Goal: Task Accomplishment & Management: Manage account settings

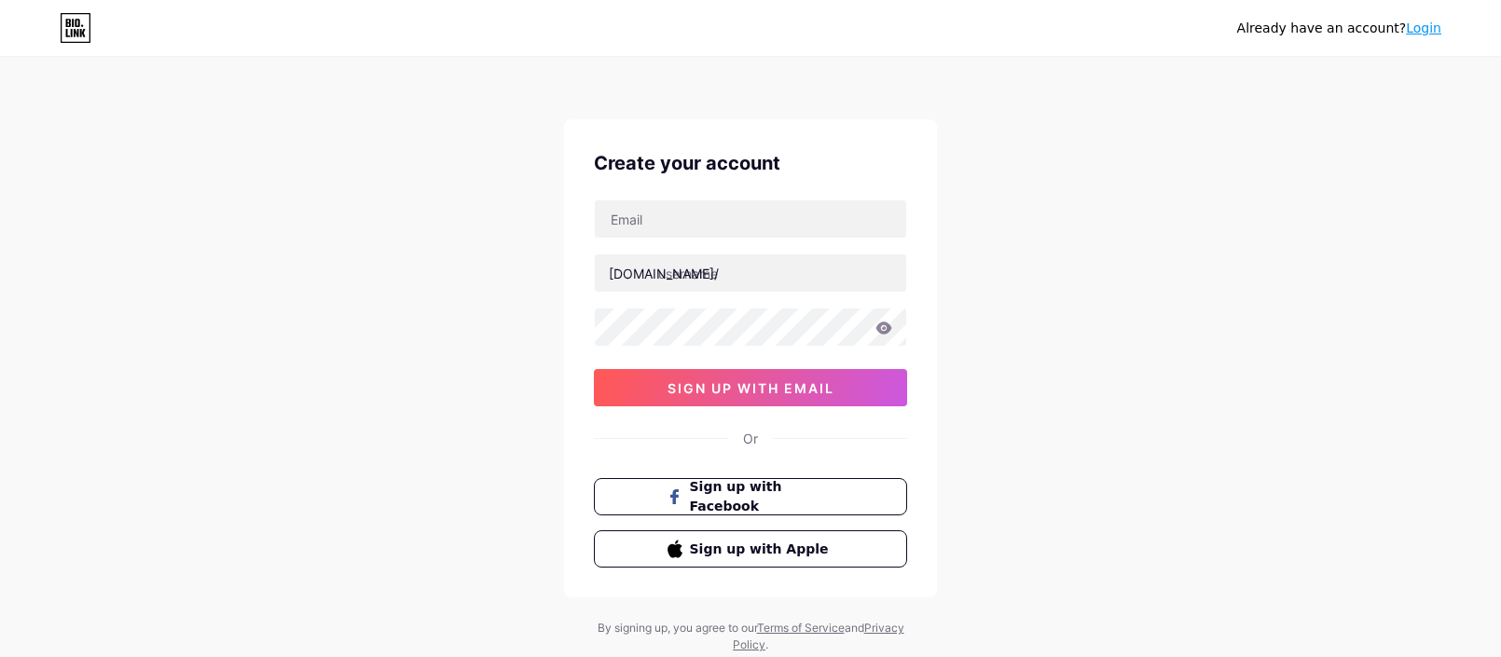
click at [774, 224] on input "text" at bounding box center [750, 218] width 311 height 37
type input "[EMAIL_ADDRESS][DOMAIN_NAME]"
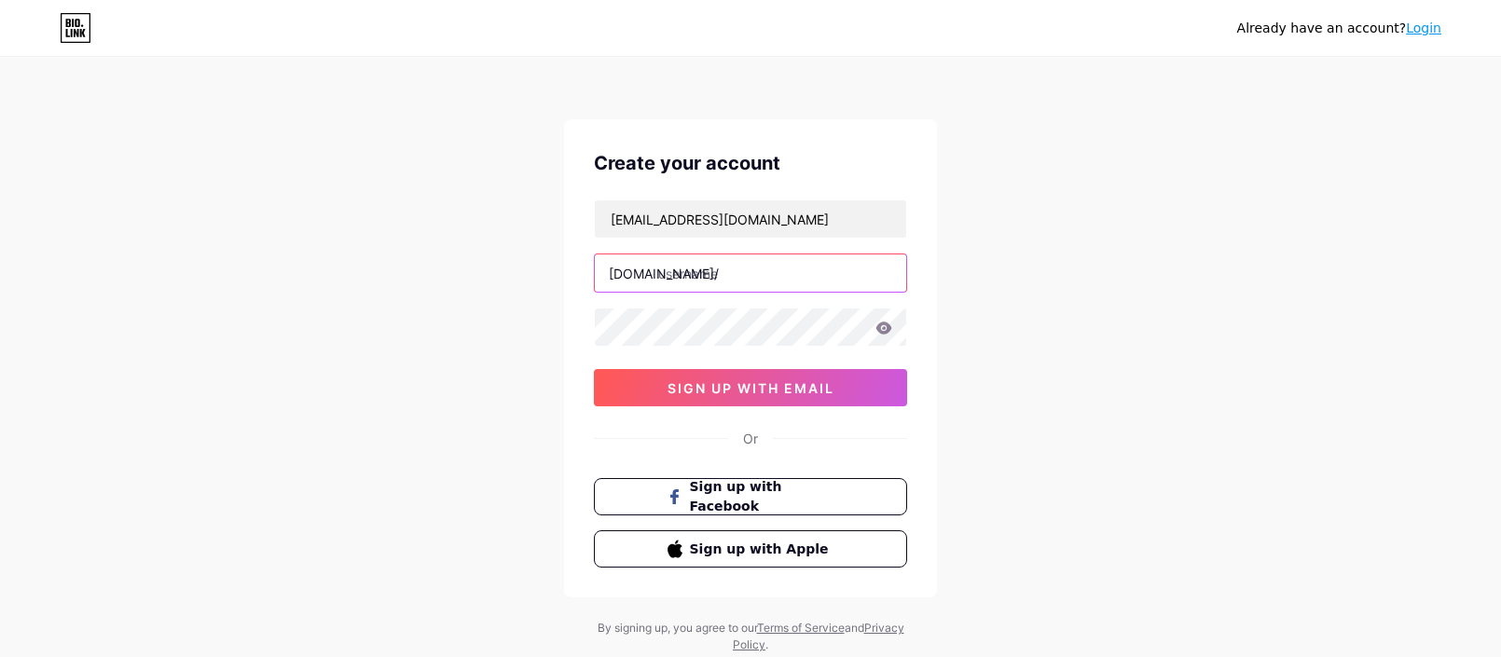
click at [752, 265] on input "text" at bounding box center [750, 273] width 311 height 37
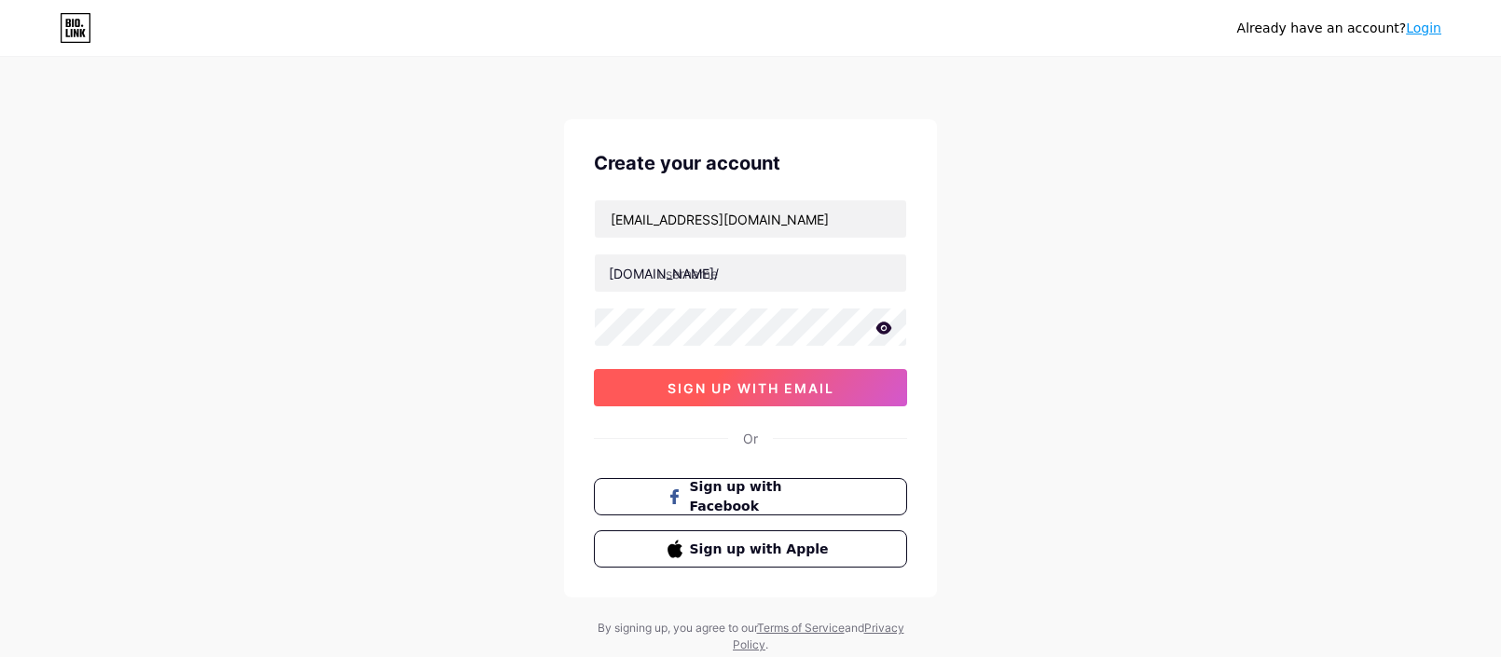
click at [778, 388] on span "sign up with email" at bounding box center [751, 388] width 167 height 16
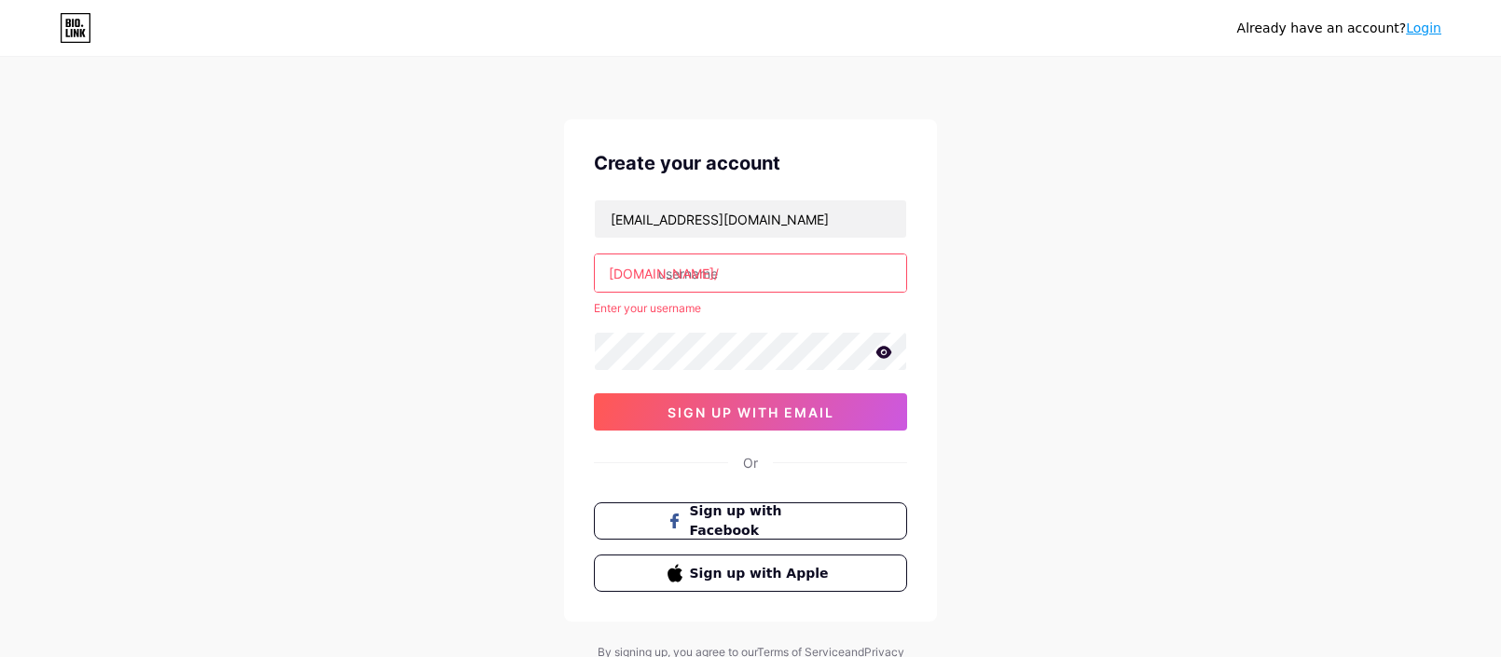
click at [748, 269] on input "text" at bounding box center [750, 273] width 311 height 37
drag, startPoint x: 812, startPoint y: 223, endPoint x: 402, endPoint y: 223, distance: 410.3
click at [402, 223] on div "Already have an account? Login Create your account [EMAIL_ADDRESS][DOMAIN_NAME]…" at bounding box center [750, 369] width 1501 height 738
click at [676, 212] on input "text" at bounding box center [750, 218] width 311 height 37
type input "[EMAIL_ADDRESS][DOMAIN_NAME]"
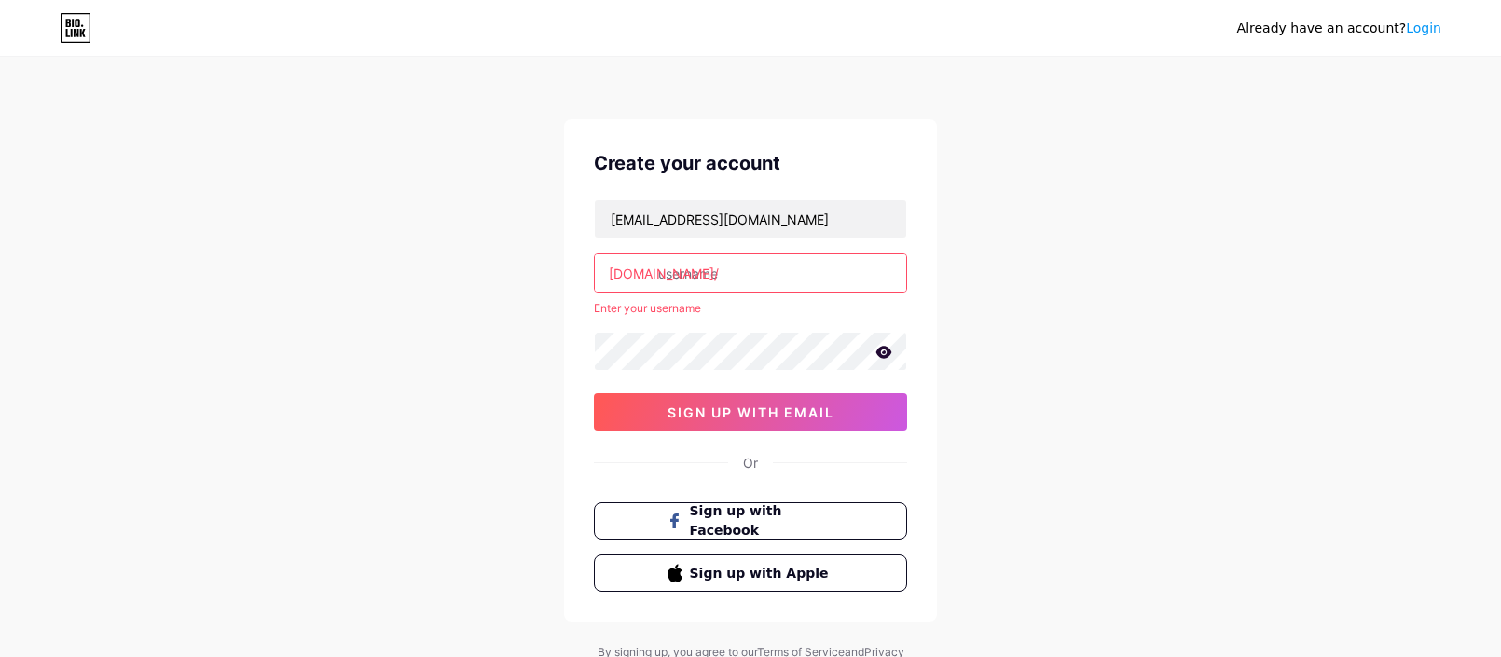
click at [735, 276] on input "text" at bounding box center [750, 273] width 311 height 37
click at [1014, 213] on div "Already have an account? Login Create your account [EMAIL_ADDRESS][DOMAIN_NAME]…" at bounding box center [750, 369] width 1501 height 738
click at [768, 268] on input "text" at bounding box center [750, 273] width 311 height 37
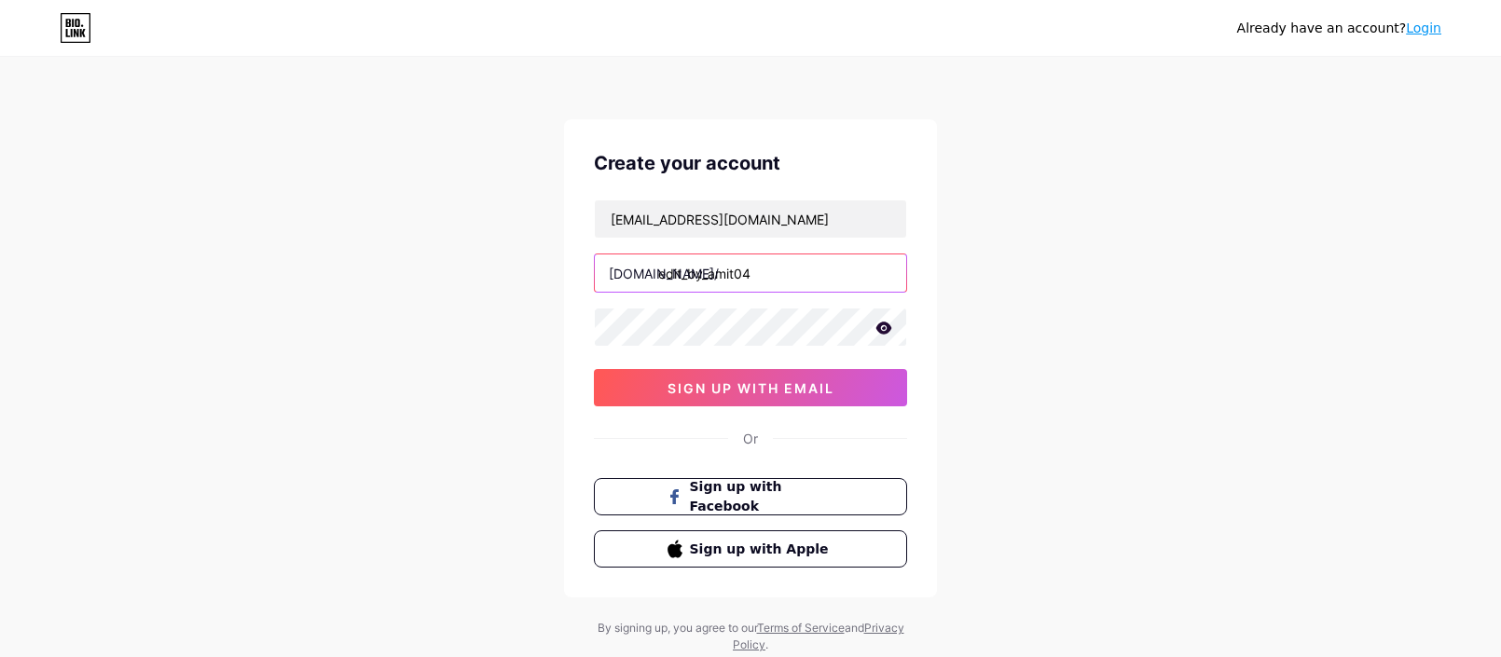
click at [709, 269] on input "edit_by_amit04" at bounding box center [750, 273] width 311 height 37
click at [692, 279] on input "edit_byamit04" at bounding box center [750, 273] width 311 height 37
type input "editbyamit04"
click at [881, 327] on icon at bounding box center [884, 328] width 17 height 13
click at [881, 327] on icon at bounding box center [883, 329] width 19 height 19
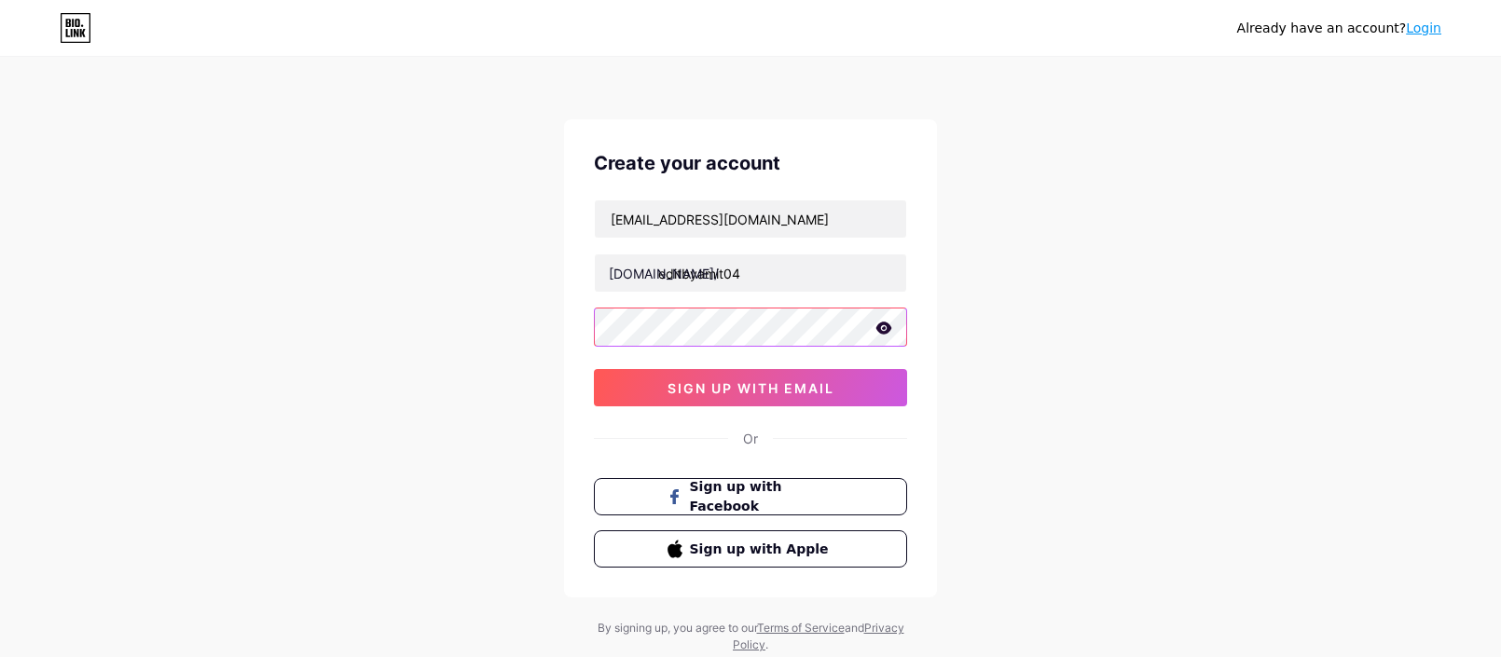
click at [395, 336] on div "Already have an account? Login Create your account [EMAIL_ADDRESS][DOMAIN_NAME]…" at bounding box center [750, 356] width 1501 height 713
click at [888, 327] on icon at bounding box center [885, 328] width 16 height 12
click at [888, 327] on icon at bounding box center [884, 329] width 16 height 13
click at [886, 329] on icon at bounding box center [884, 328] width 17 height 13
click at [886, 329] on icon at bounding box center [883, 329] width 19 height 19
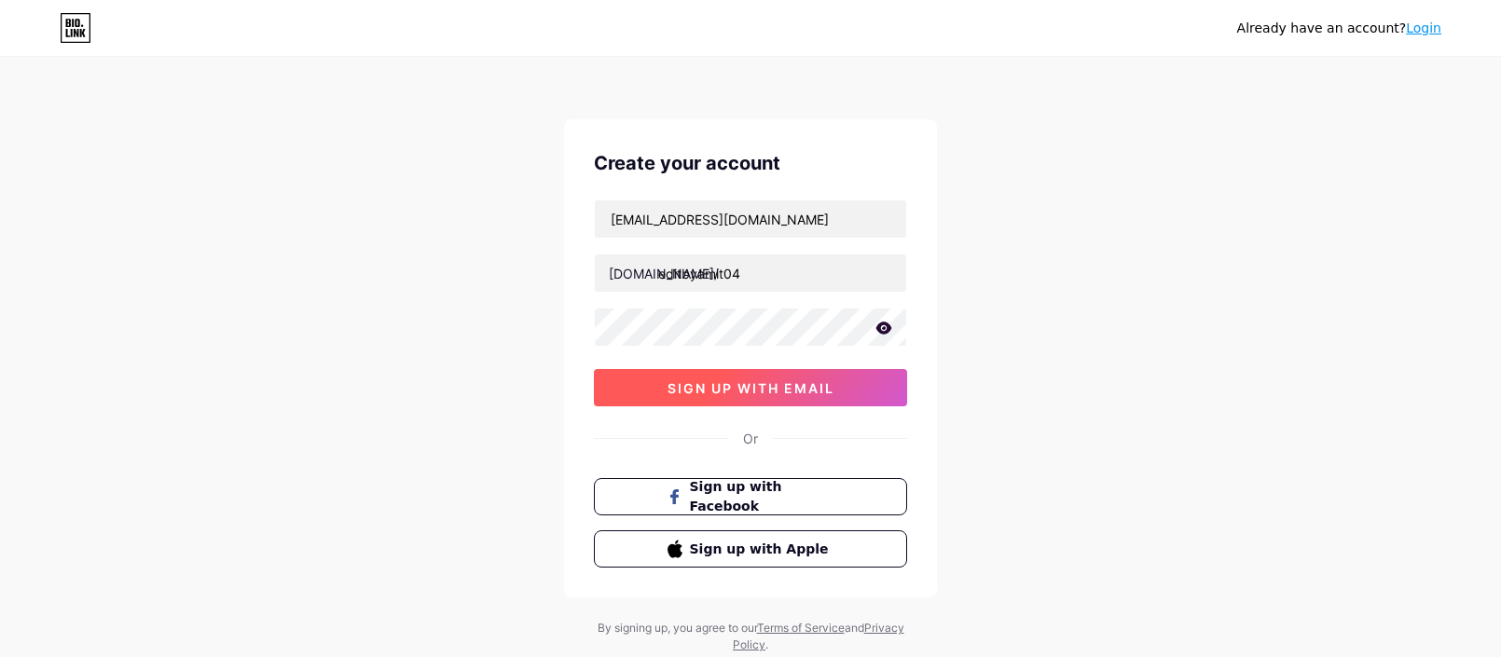
click at [877, 380] on button "sign up with email" at bounding box center [750, 387] width 313 height 37
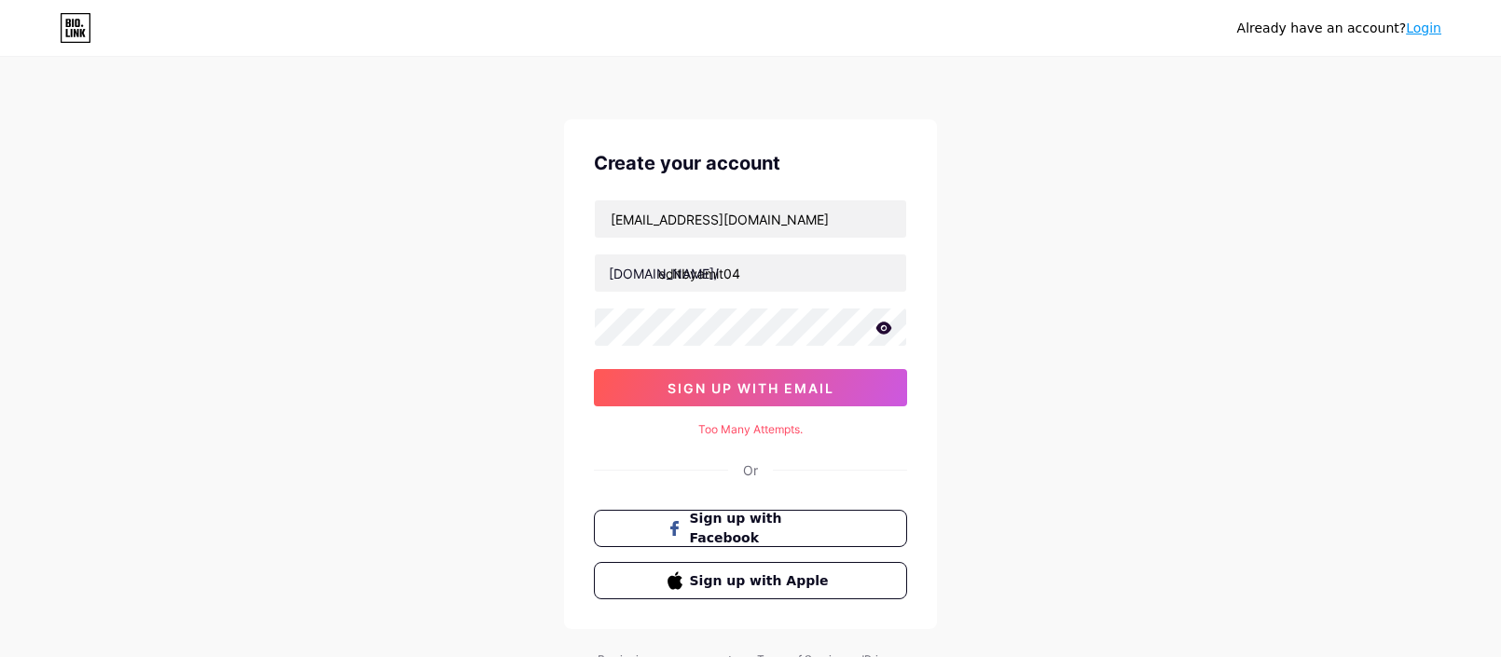
click at [1415, 31] on link "Login" at bounding box center [1423, 28] width 35 height 15
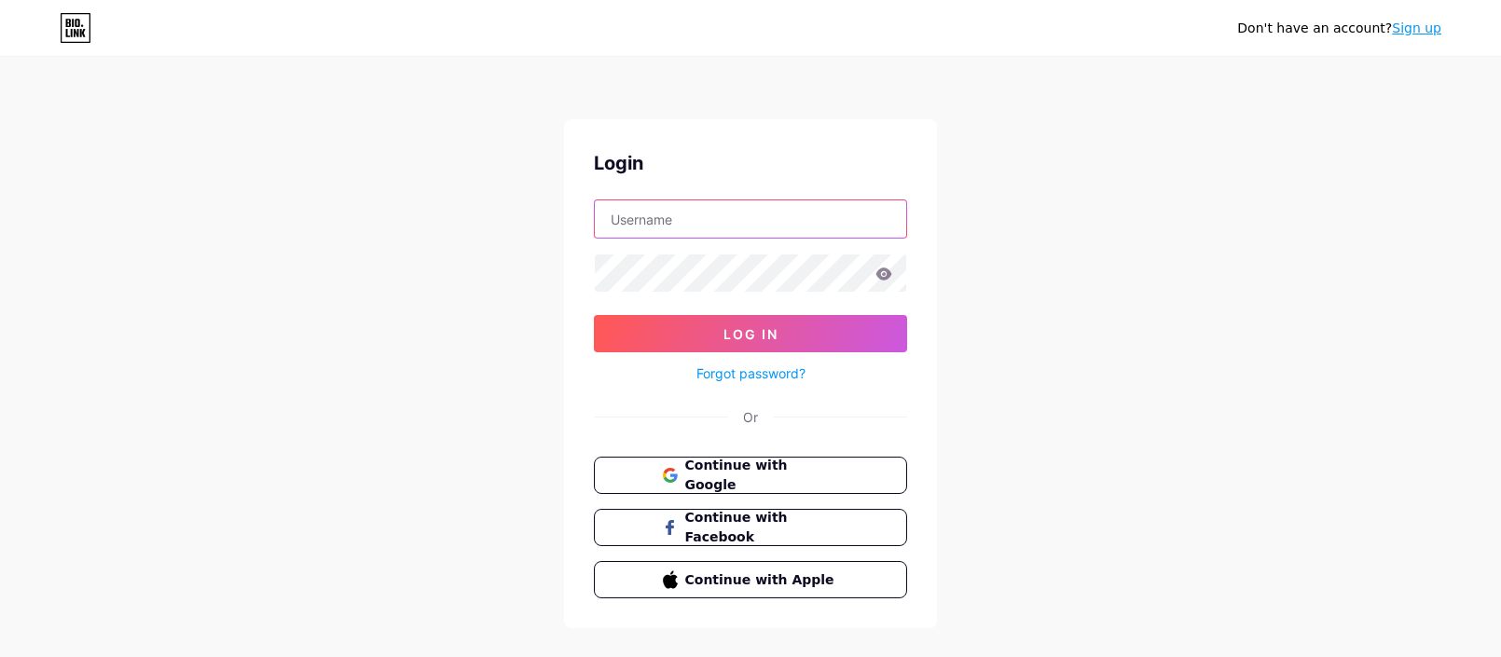
click at [762, 200] on input "text" at bounding box center [750, 218] width 311 height 37
type input "[EMAIL_ADDRESS][DOMAIN_NAME]"
click at [744, 376] on link "Forgot password?" at bounding box center [751, 374] width 109 height 20
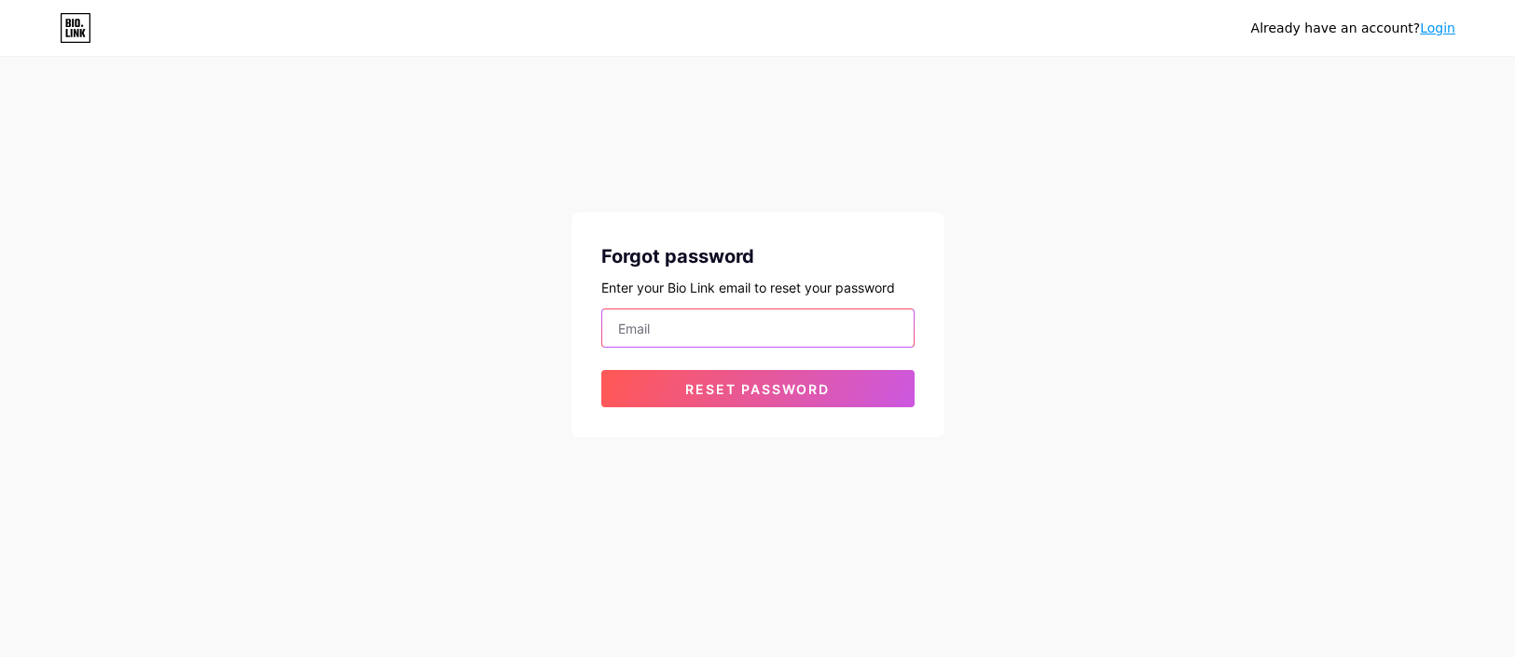
click at [715, 329] on input "email" at bounding box center [757, 328] width 311 height 37
type input "[EMAIL_ADDRESS][DOMAIN_NAME]"
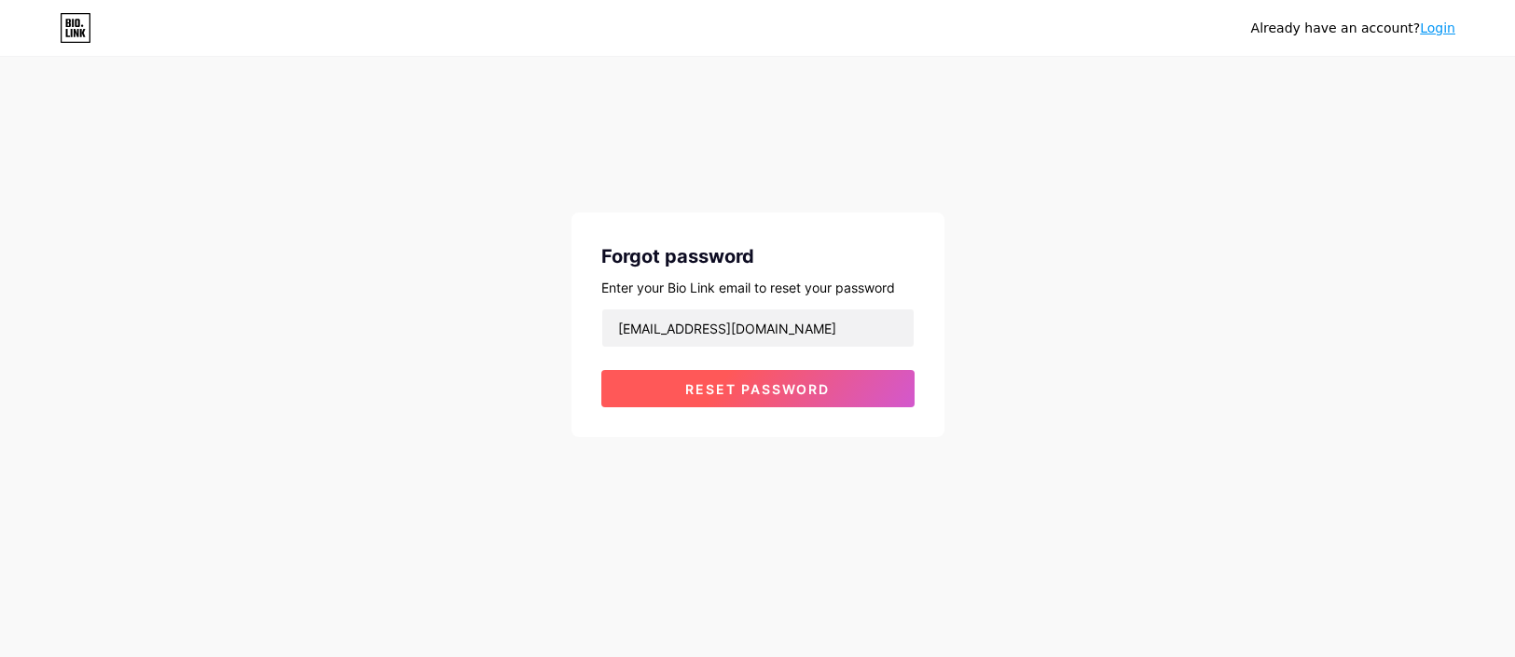
click at [752, 390] on span "Reset password" at bounding box center [757, 389] width 145 height 16
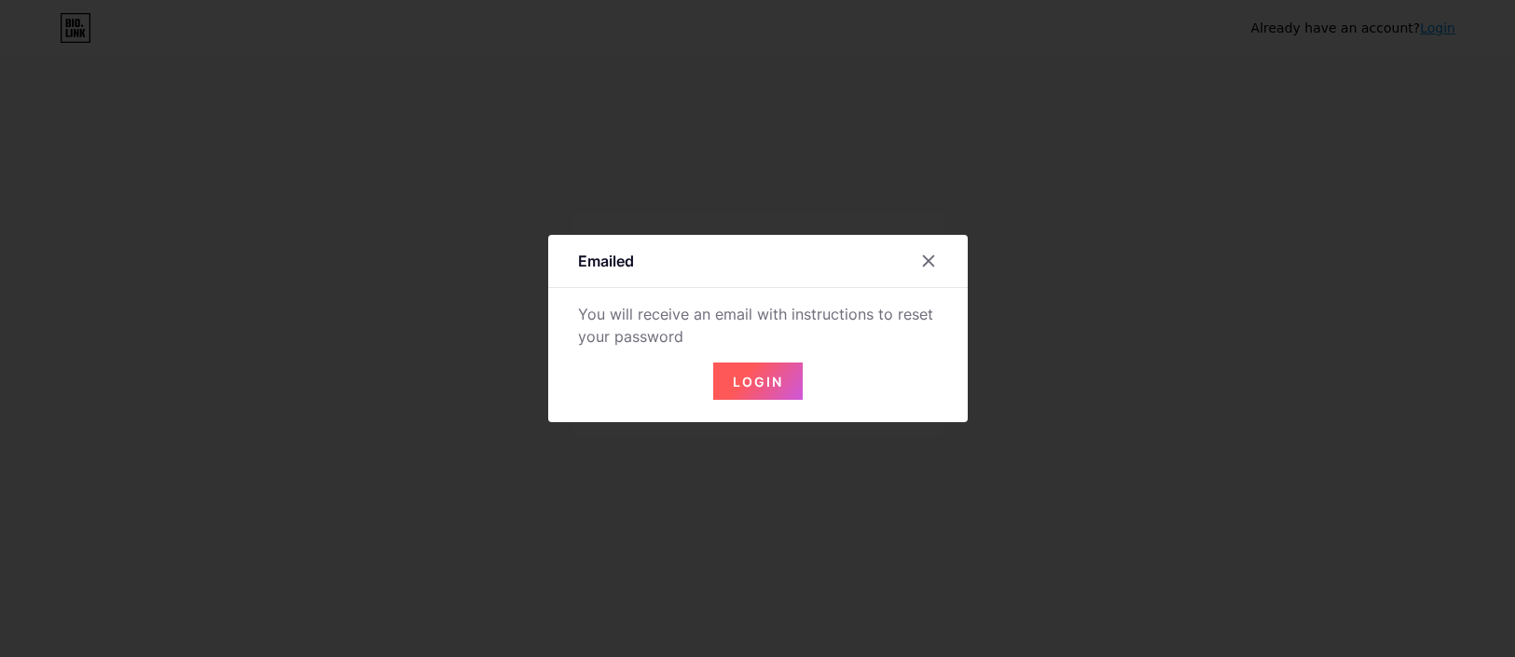
click at [790, 369] on button "Login" at bounding box center [758, 381] width 90 height 37
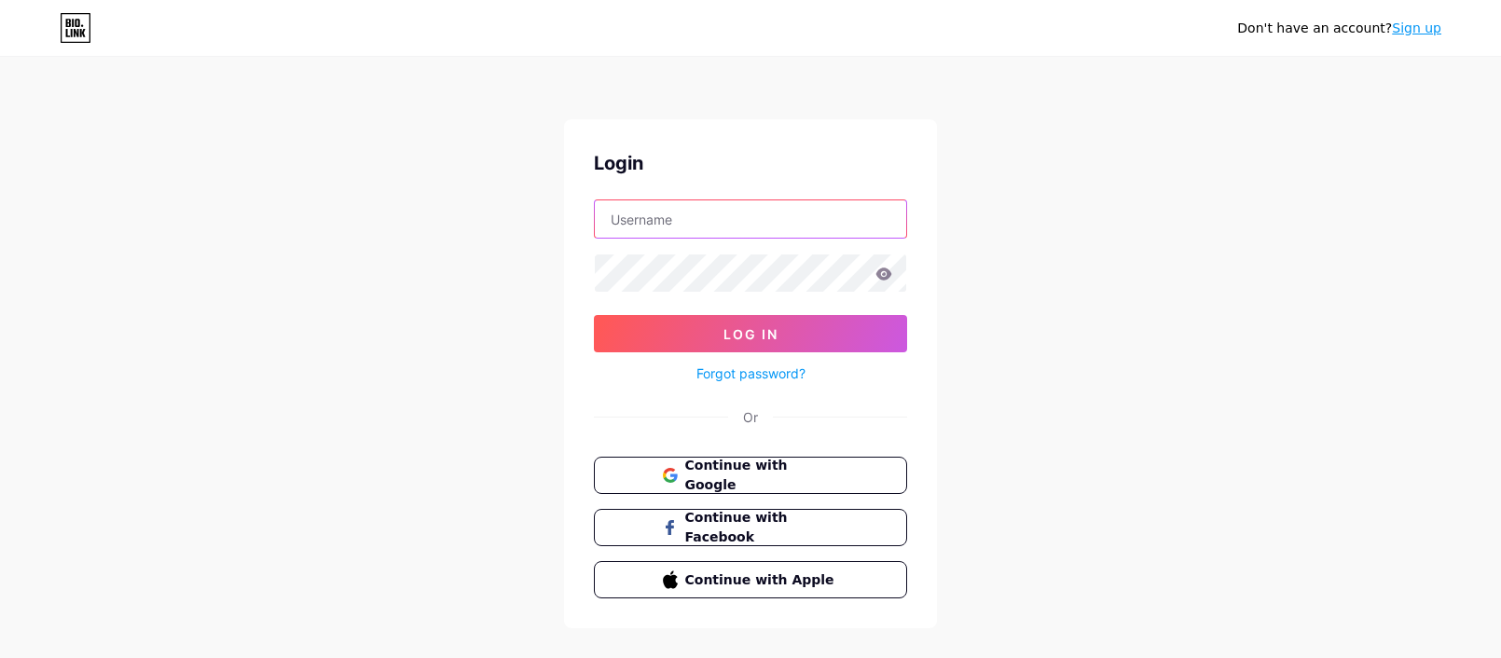
click at [796, 226] on input "text" at bounding box center [750, 218] width 311 height 37
type input "[EMAIL_ADDRESS][DOMAIN_NAME]"
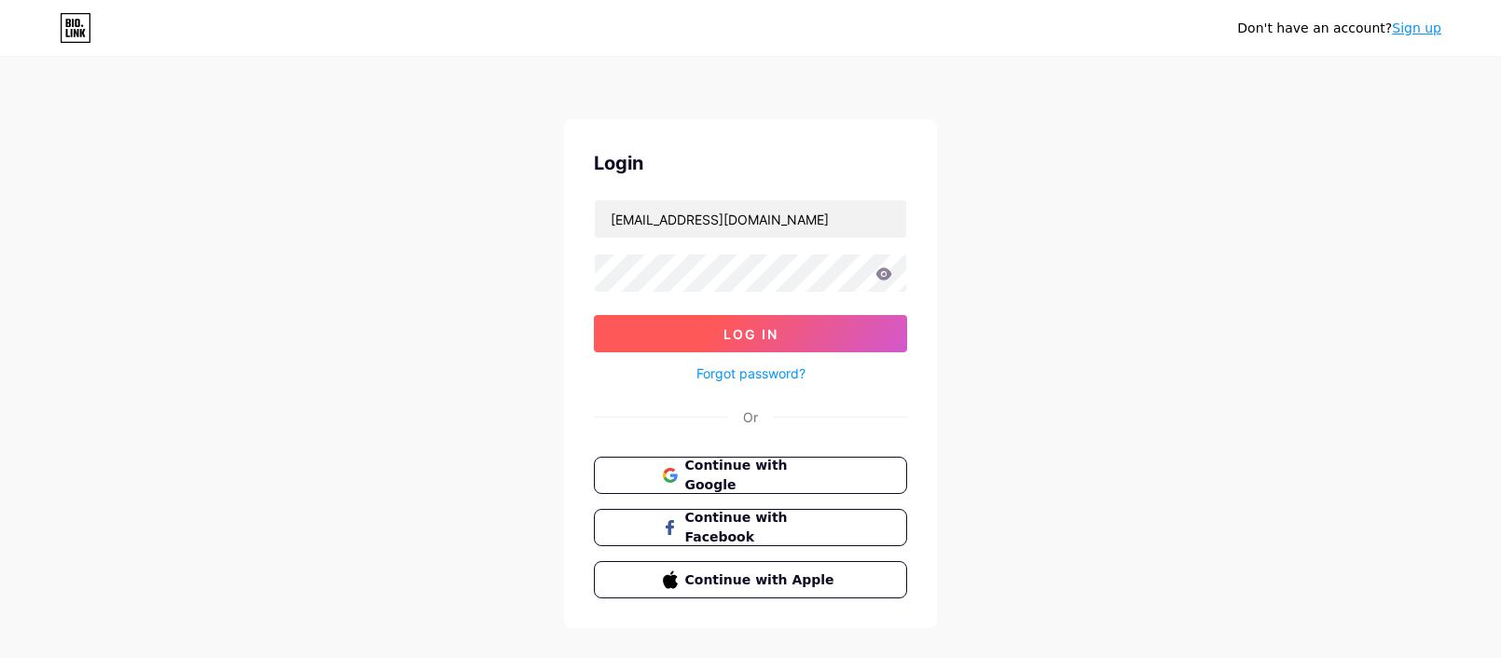
click at [765, 327] on span "Log In" at bounding box center [751, 334] width 55 height 16
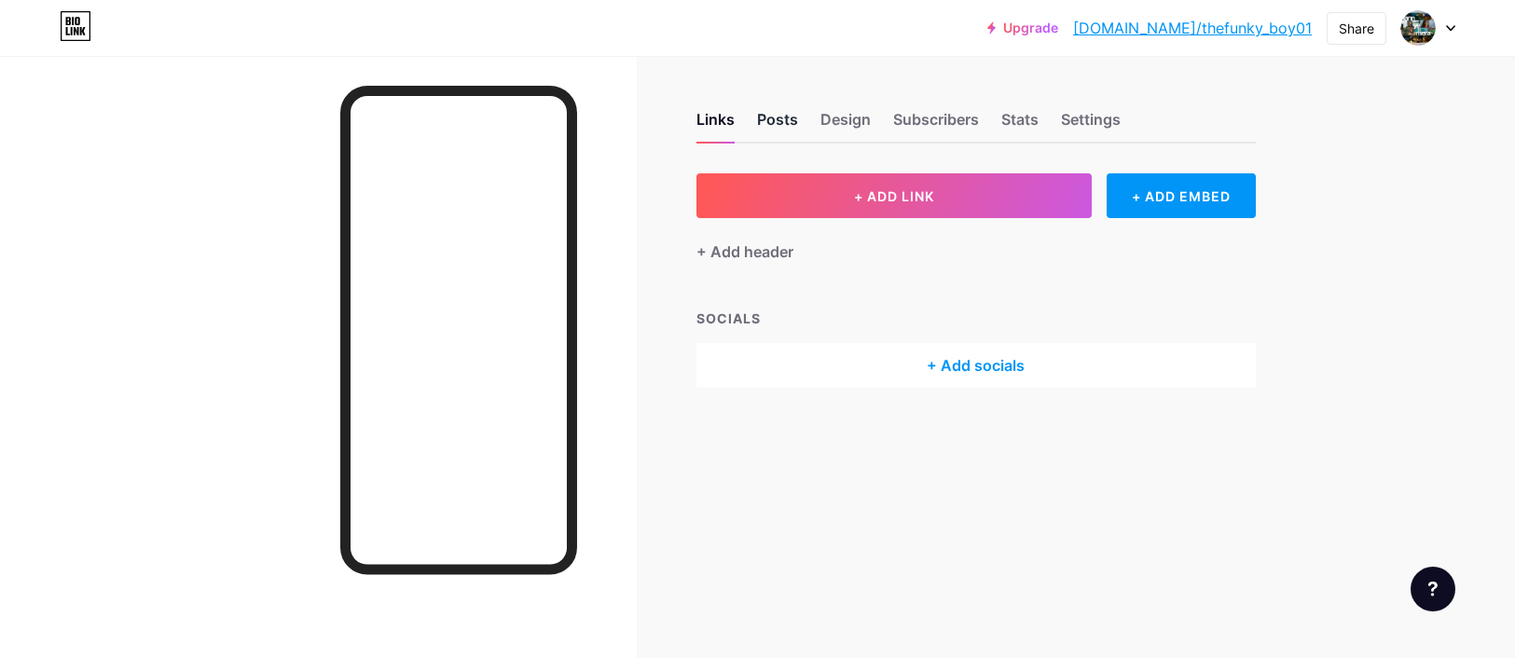
click at [784, 117] on div "Posts" at bounding box center [777, 125] width 41 height 34
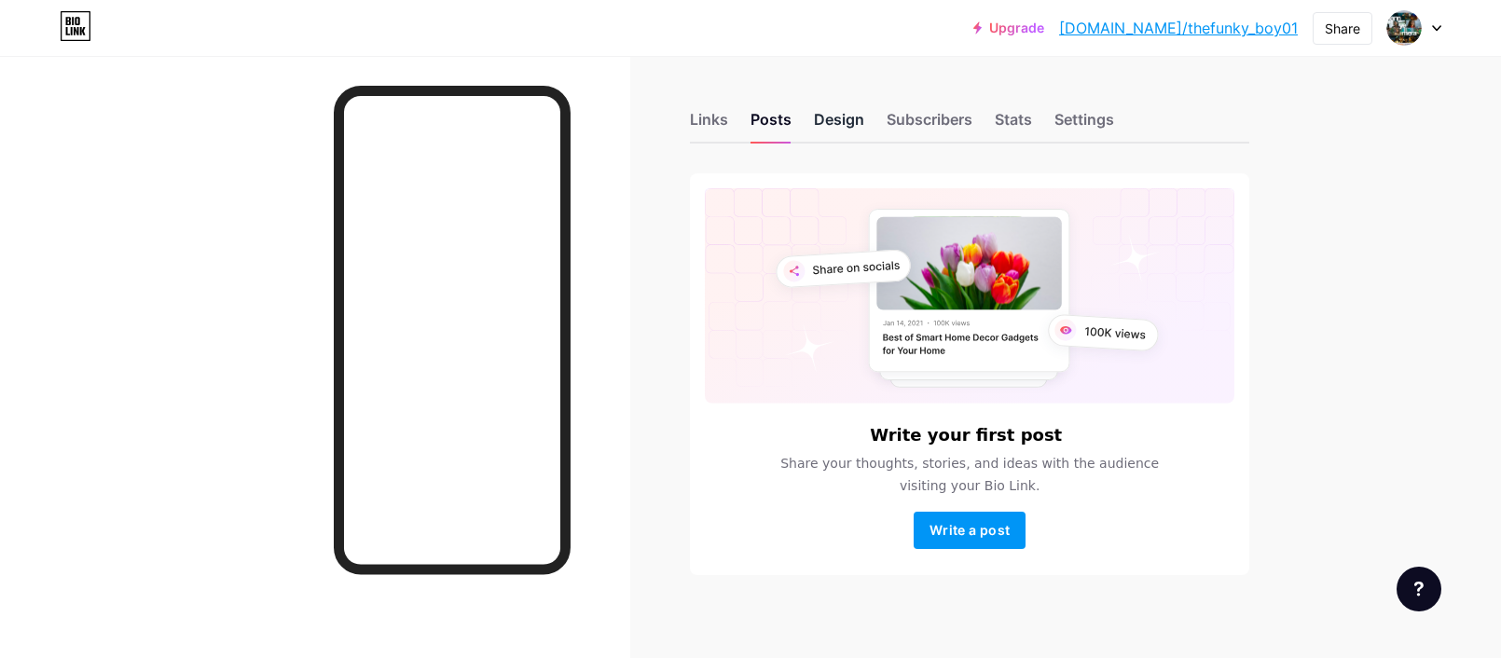
click at [843, 120] on div "Design" at bounding box center [839, 125] width 50 height 34
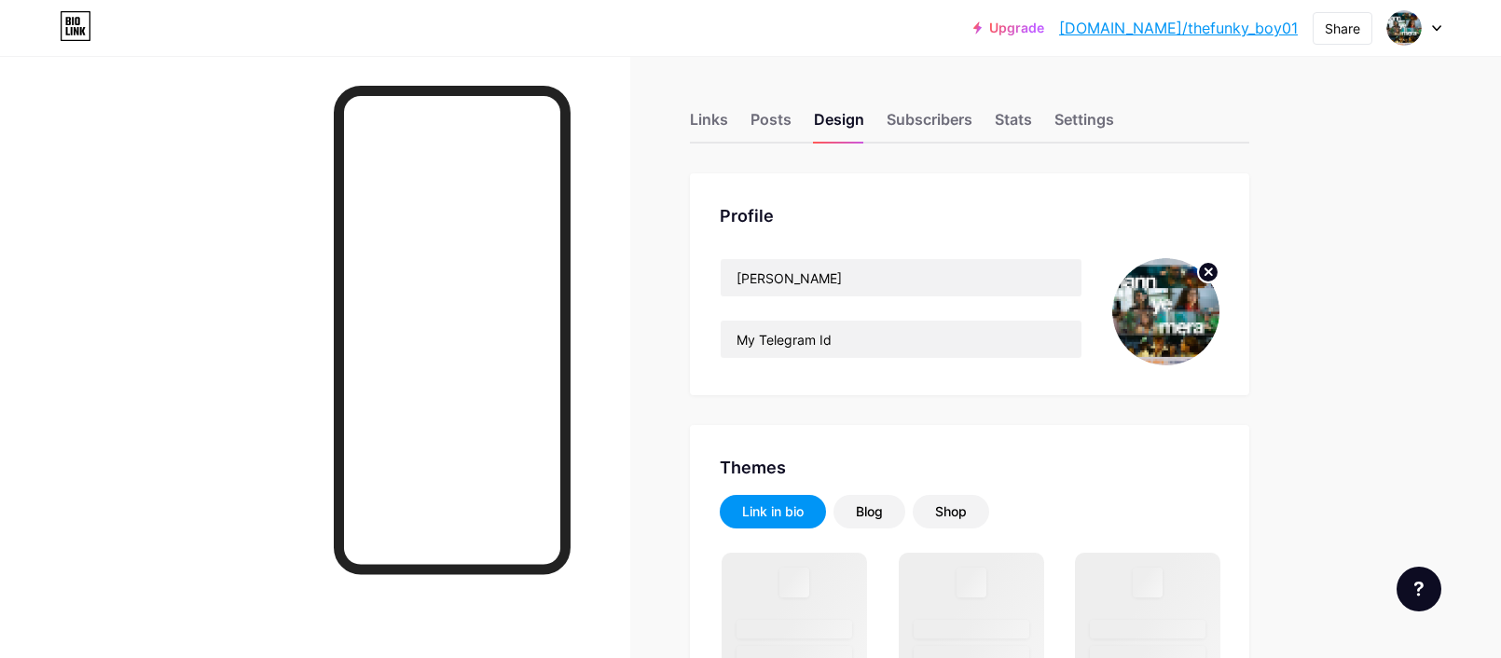
click at [1219, 268] on circle at bounding box center [1208, 272] width 21 height 21
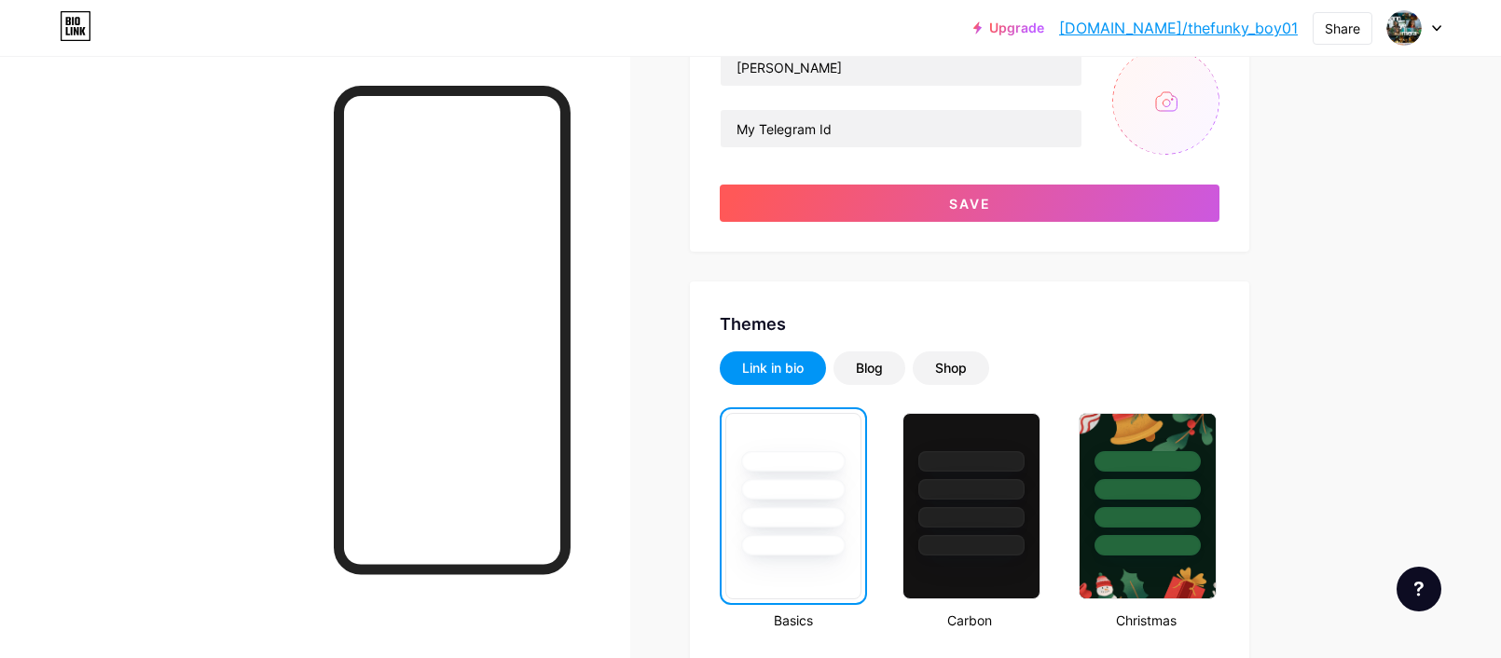
scroll to position [373, 0]
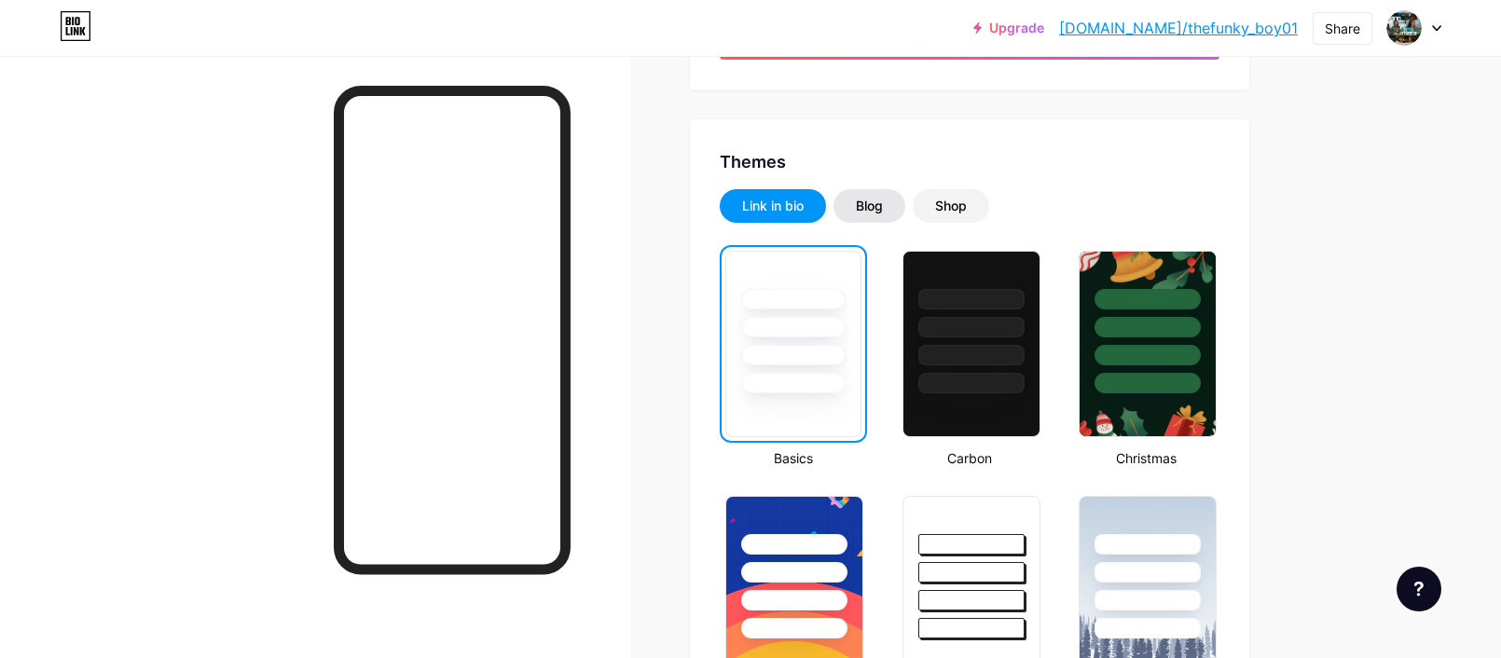
click at [881, 208] on div "Blog" at bounding box center [869, 206] width 27 height 19
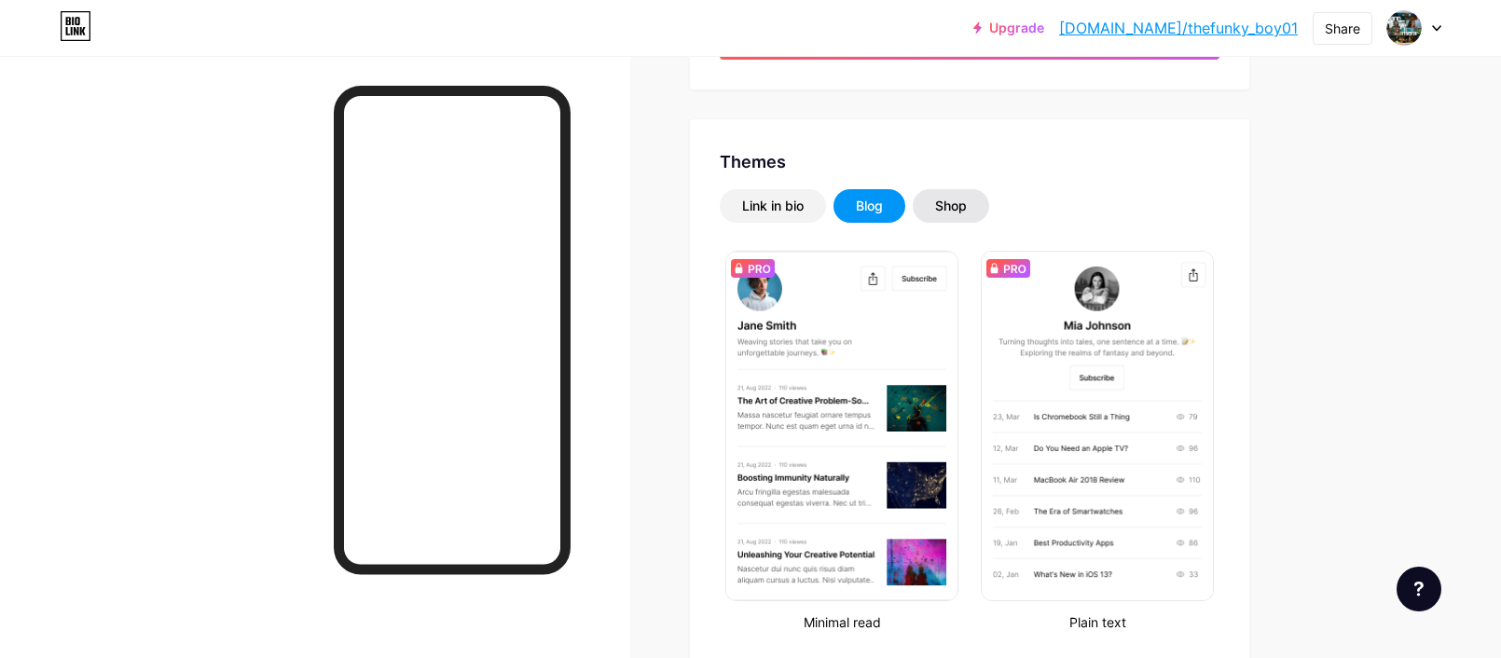
click at [964, 204] on div "Shop" at bounding box center [951, 206] width 32 height 19
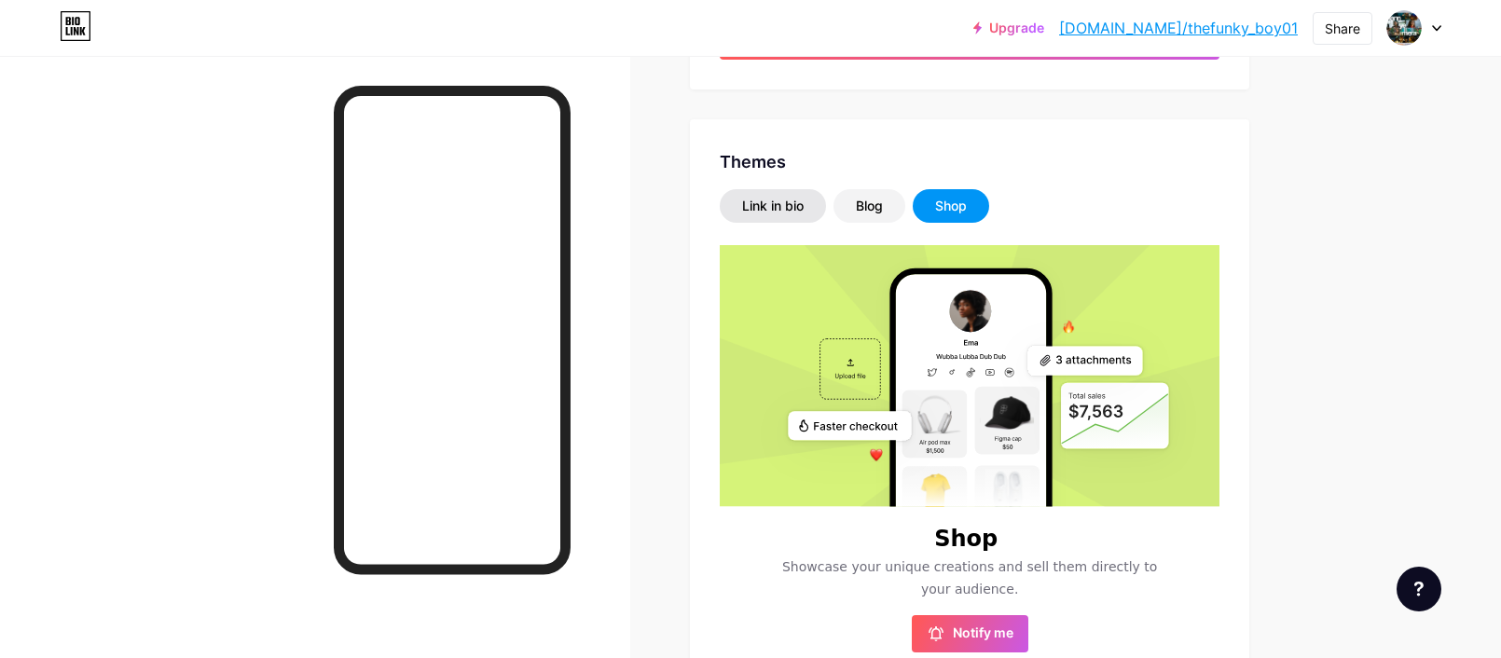
click at [779, 203] on div "Link in bio" at bounding box center [773, 206] width 62 height 19
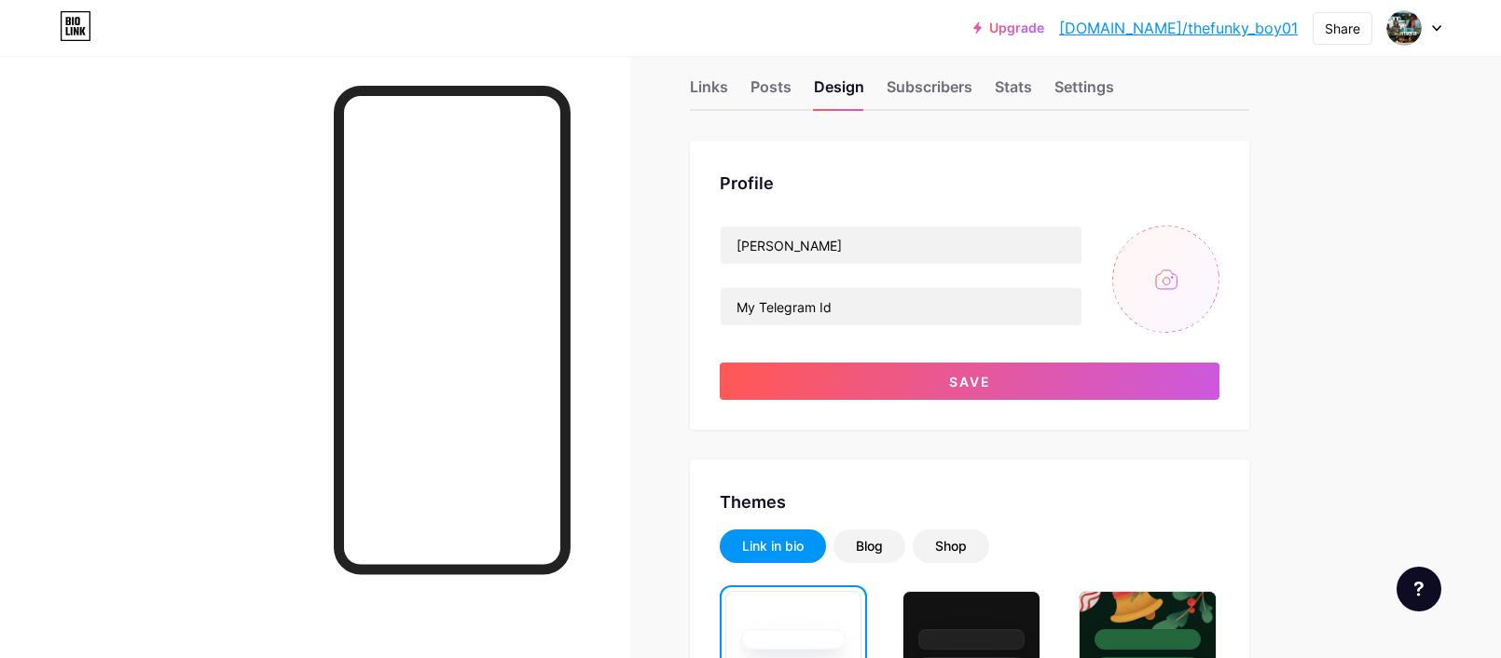
scroll to position [0, 0]
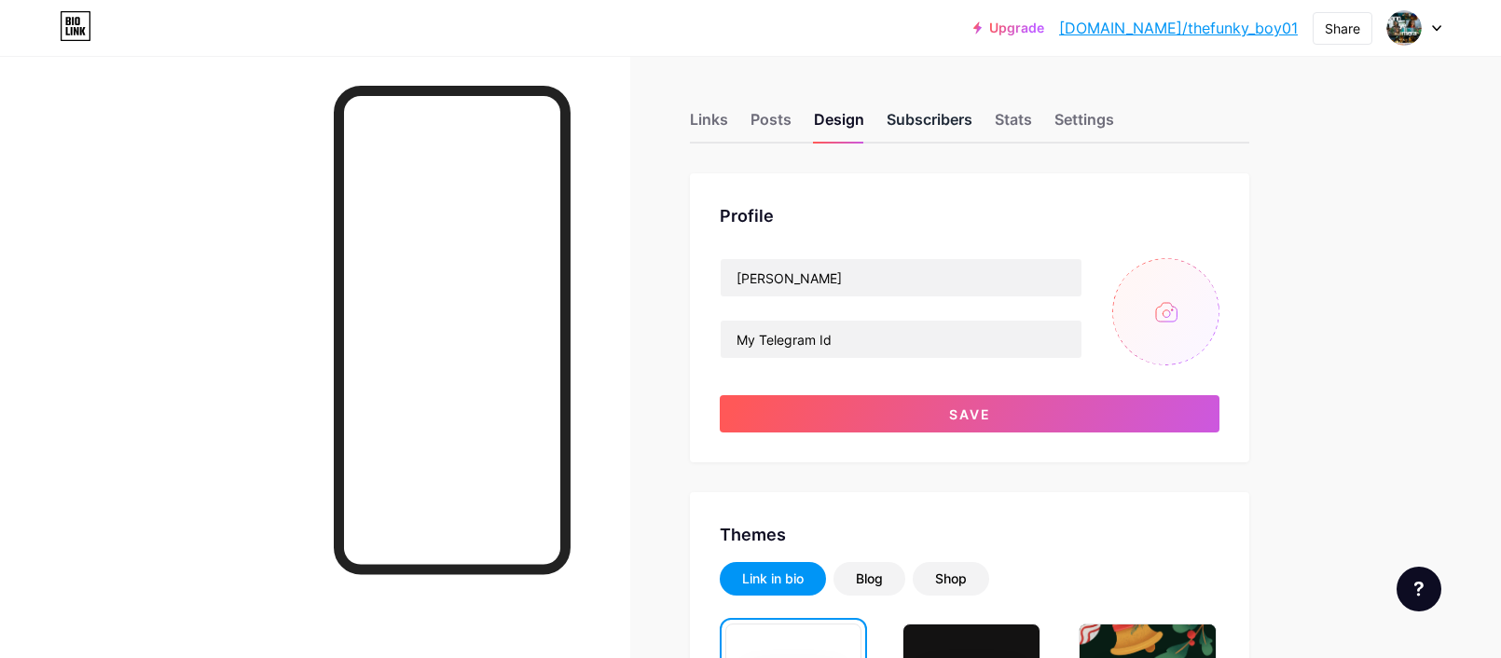
click at [934, 121] on div "Subscribers" at bounding box center [930, 125] width 86 height 34
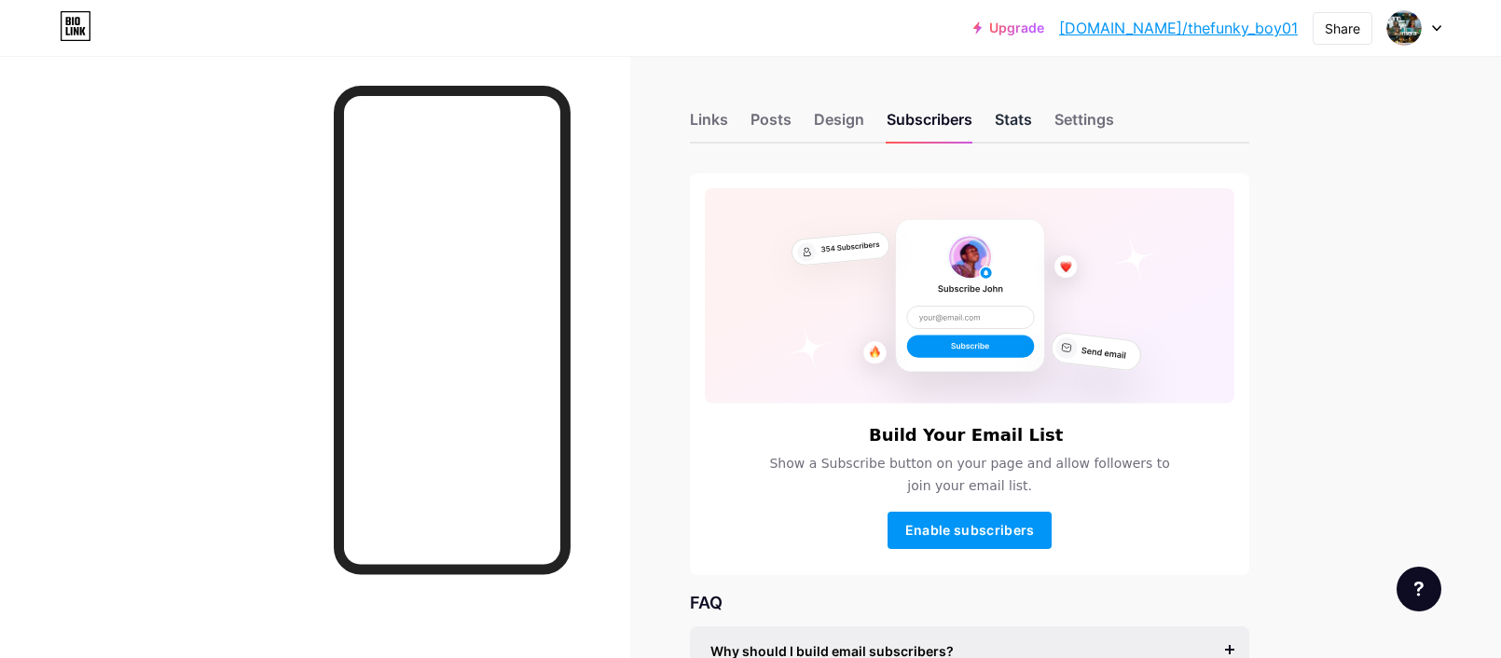
click at [1019, 110] on div "Stats" at bounding box center [1013, 125] width 37 height 34
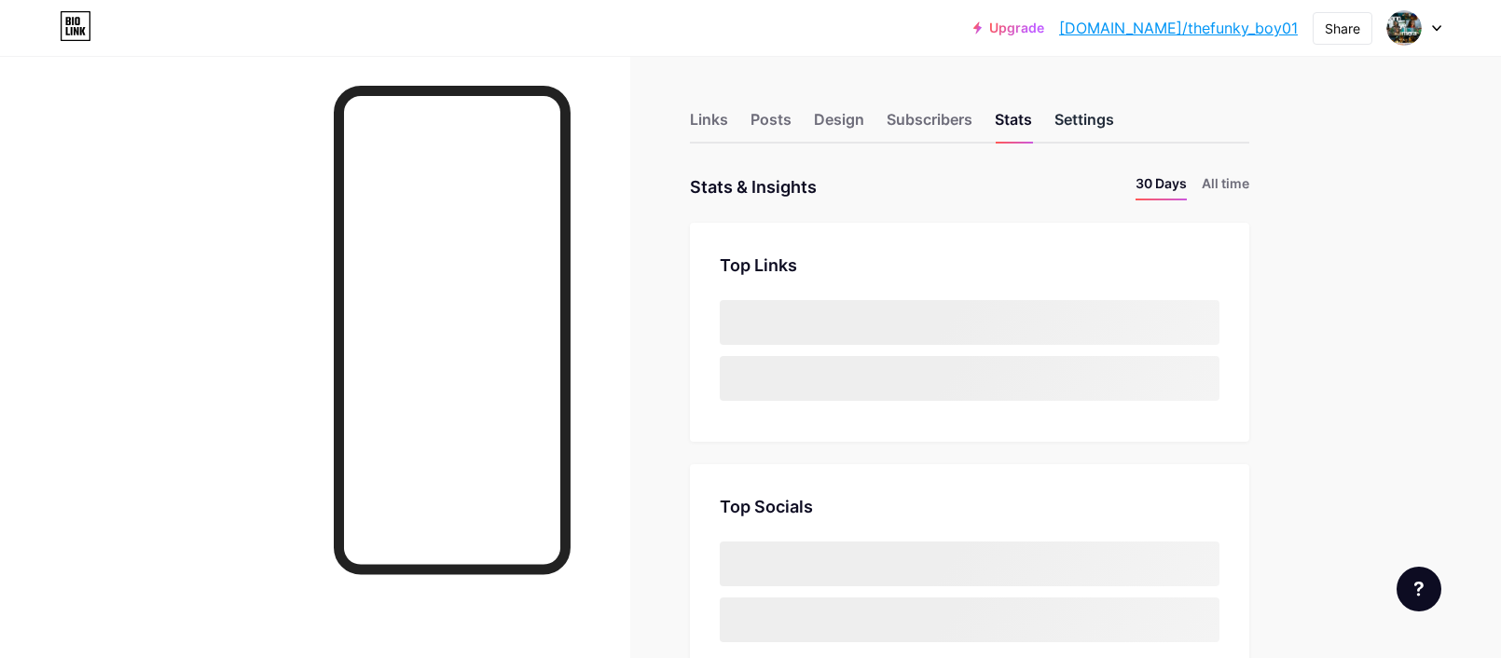
click at [1113, 120] on div "Settings" at bounding box center [1085, 125] width 60 height 34
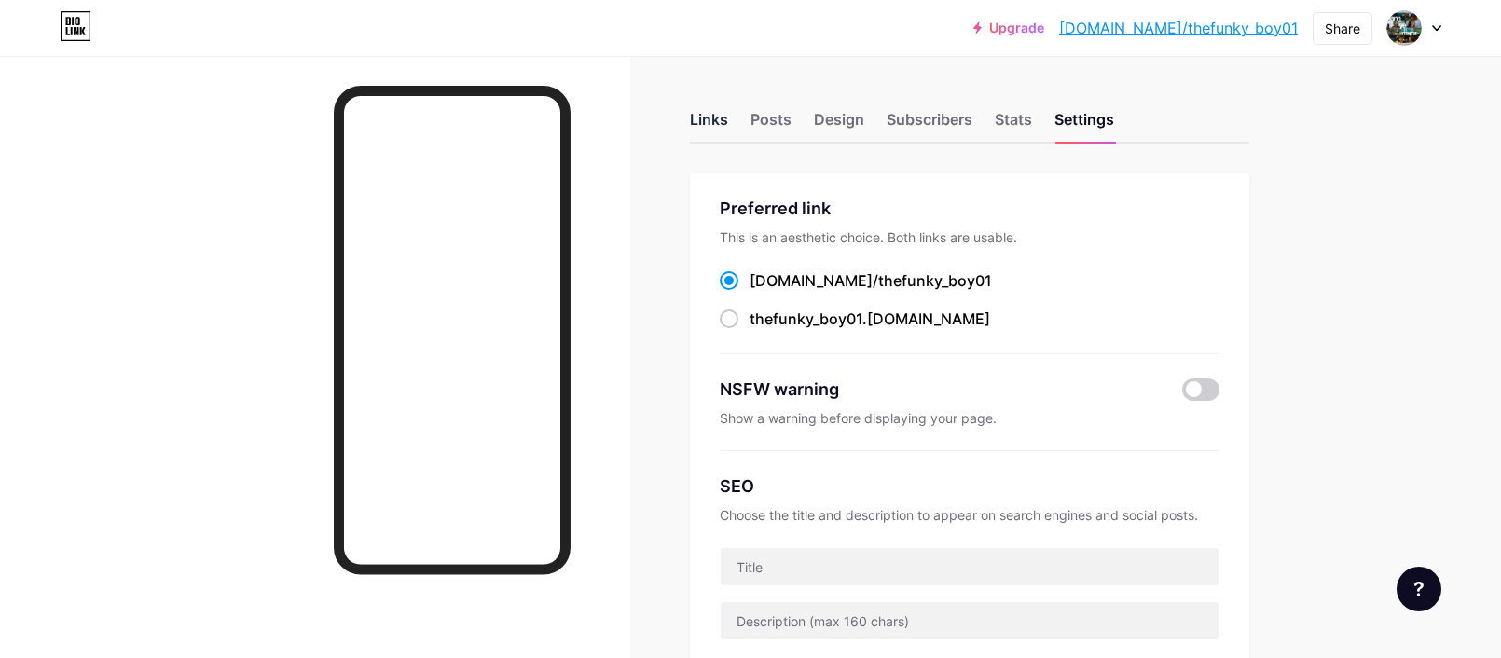
click at [713, 119] on div "Links" at bounding box center [709, 125] width 38 height 34
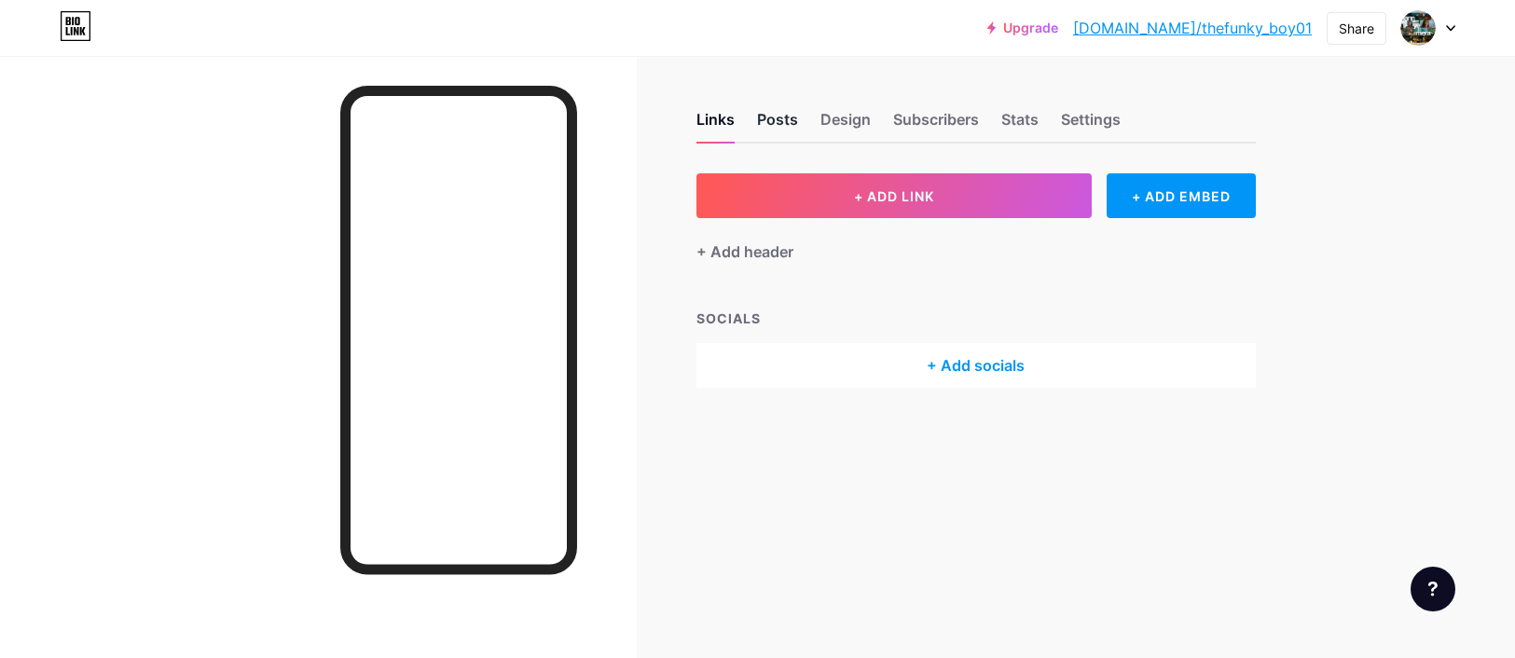
click at [784, 122] on div "Posts" at bounding box center [777, 125] width 41 height 34
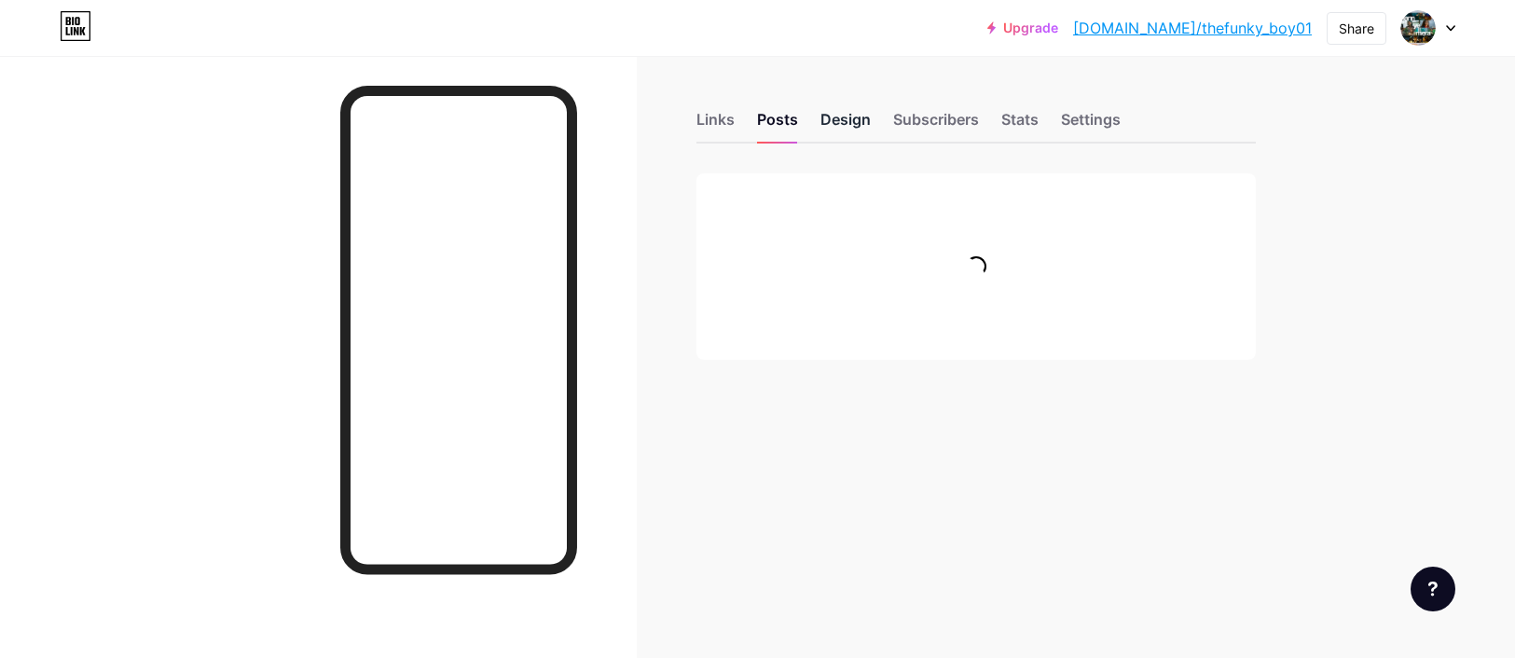
click at [839, 122] on div "Design" at bounding box center [846, 125] width 50 height 34
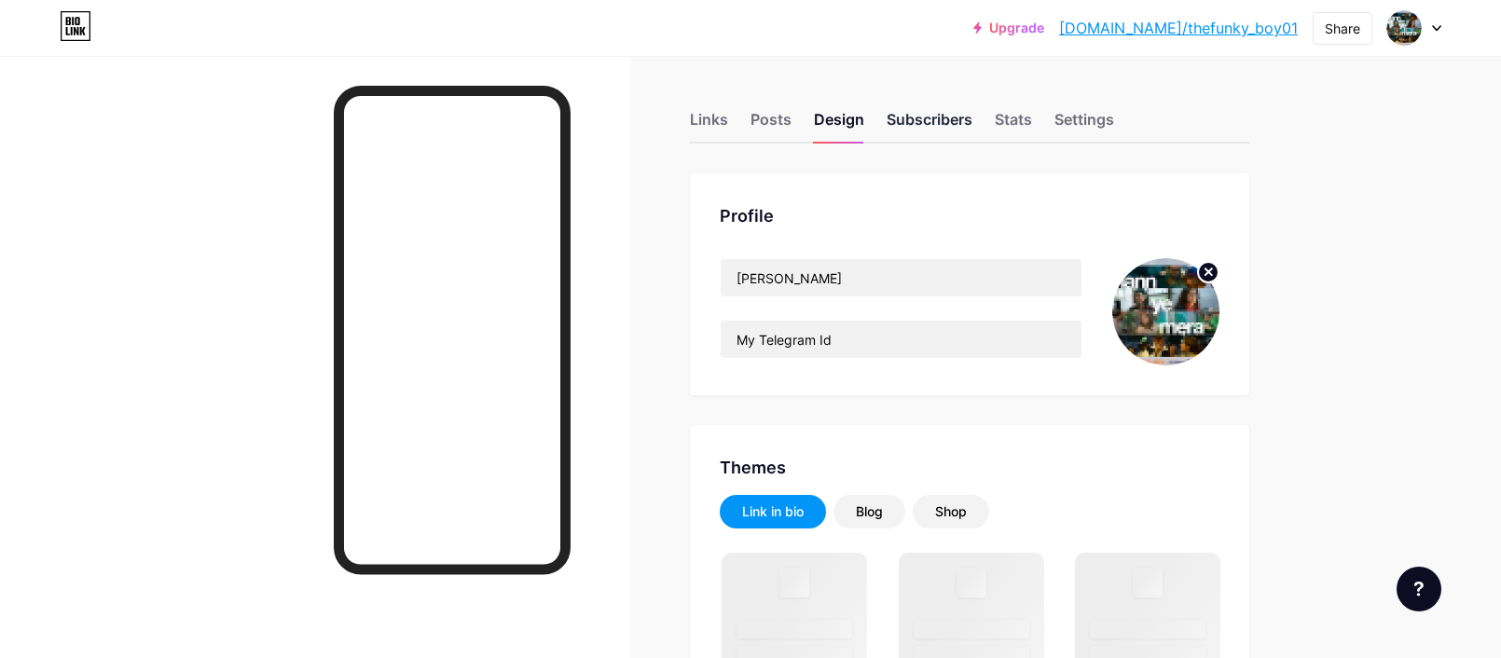
click at [950, 126] on div "Subscribers" at bounding box center [930, 125] width 86 height 34
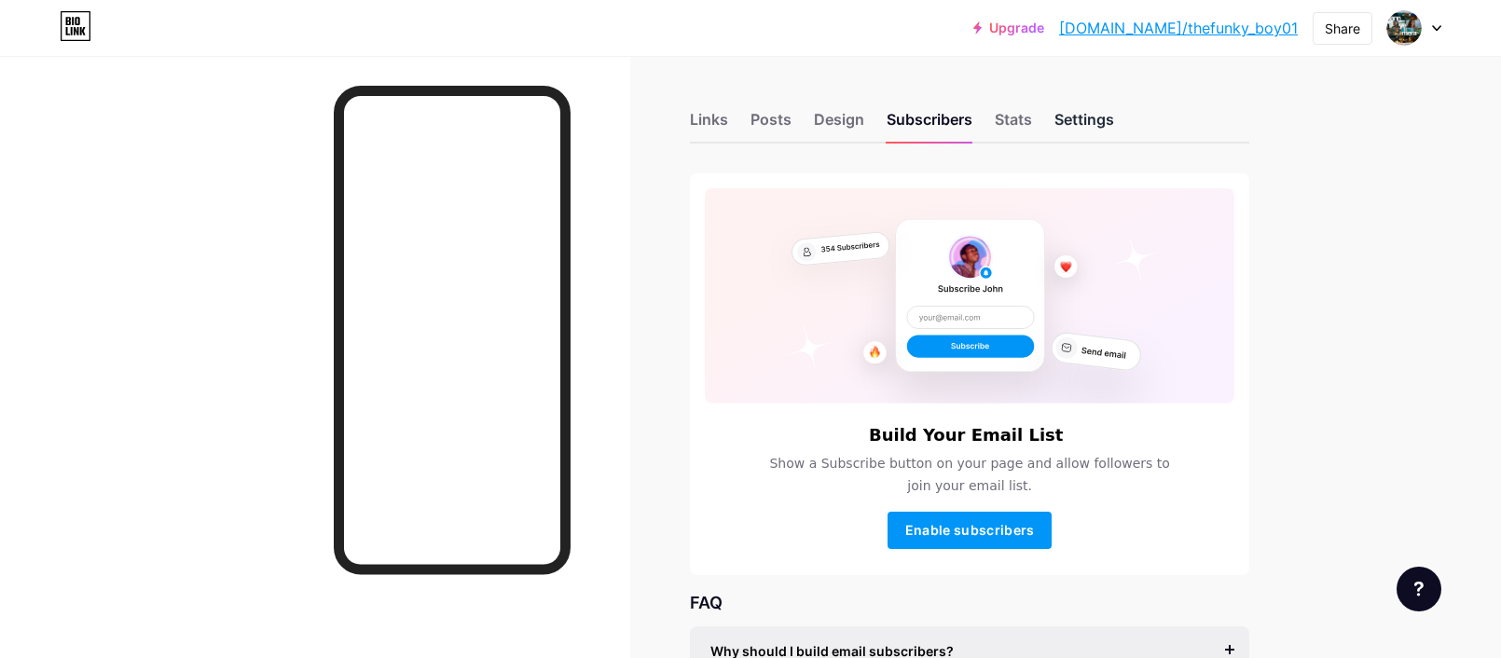
click at [1105, 117] on div "Settings" at bounding box center [1085, 125] width 60 height 34
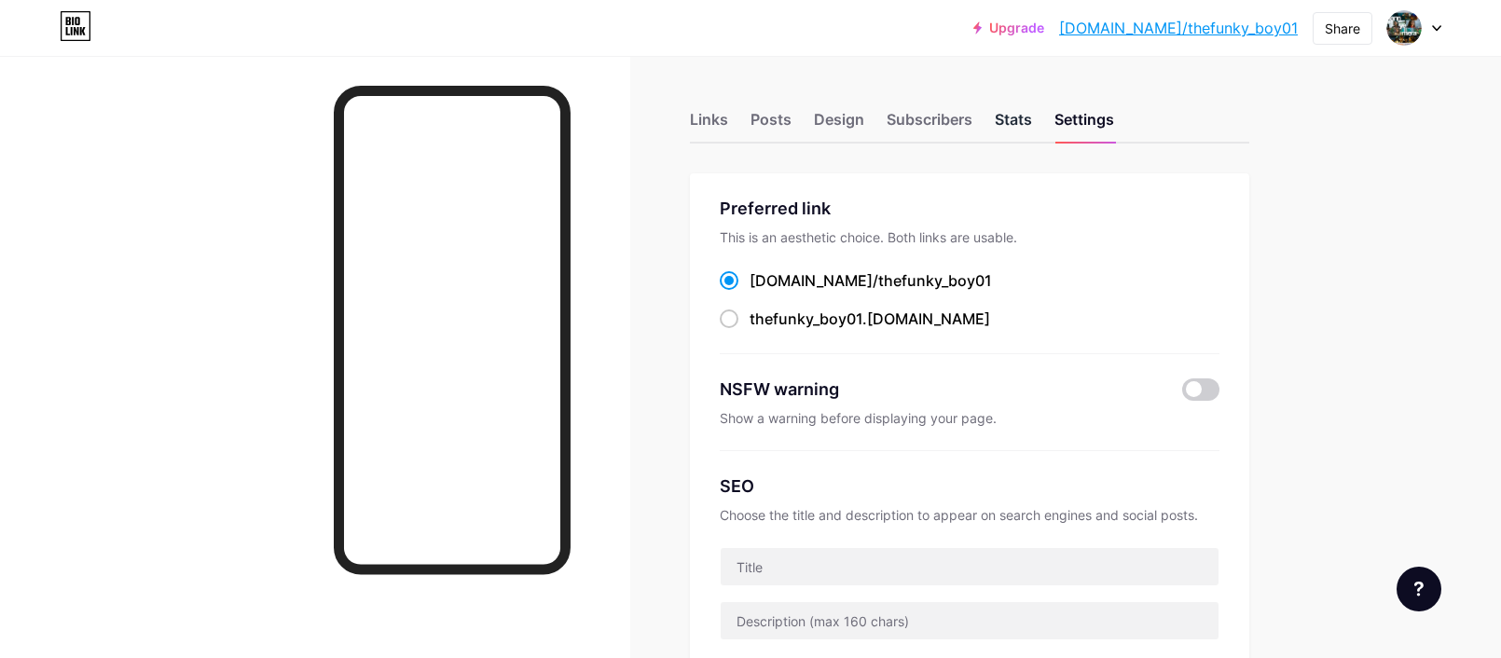
click at [1020, 120] on div "Stats" at bounding box center [1013, 125] width 37 height 34
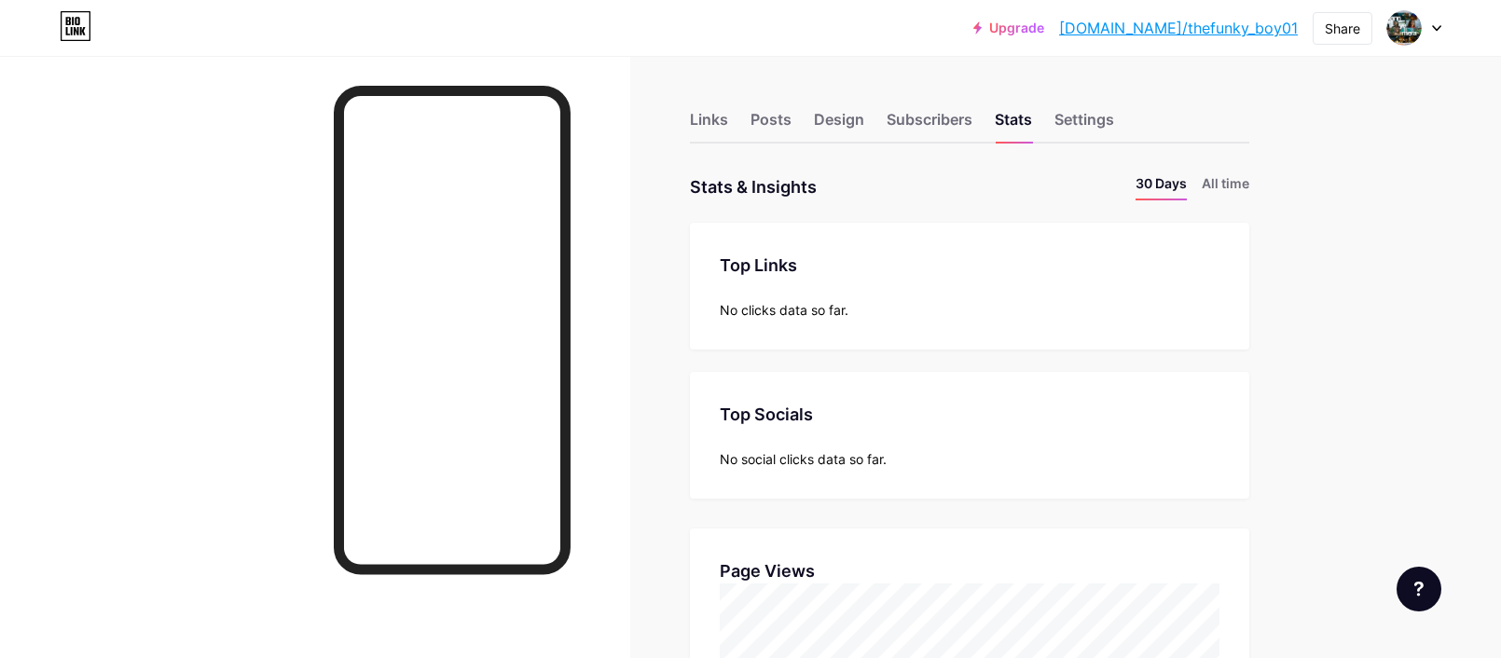
scroll to position [658, 1501]
click at [1434, 27] on icon at bounding box center [1436, 28] width 7 height 5
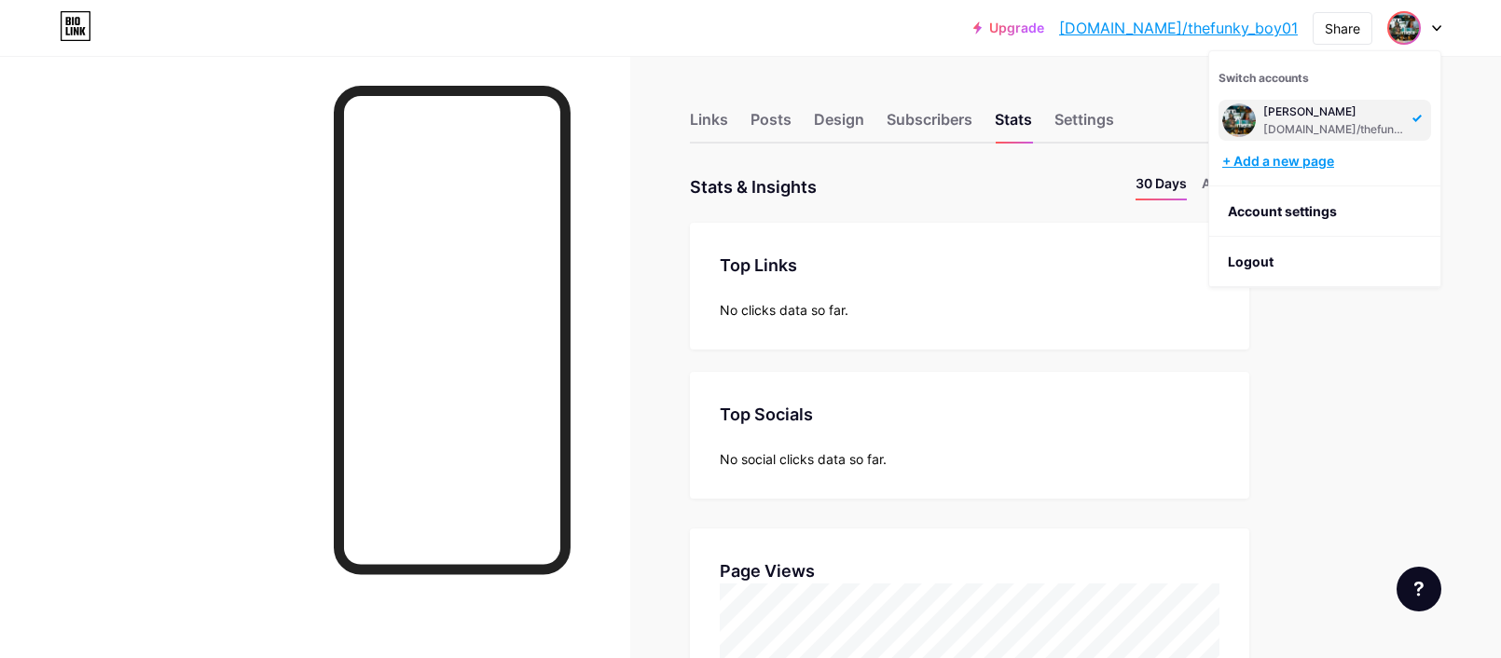
click at [1325, 162] on div "+ Add a new page" at bounding box center [1326, 161] width 209 height 19
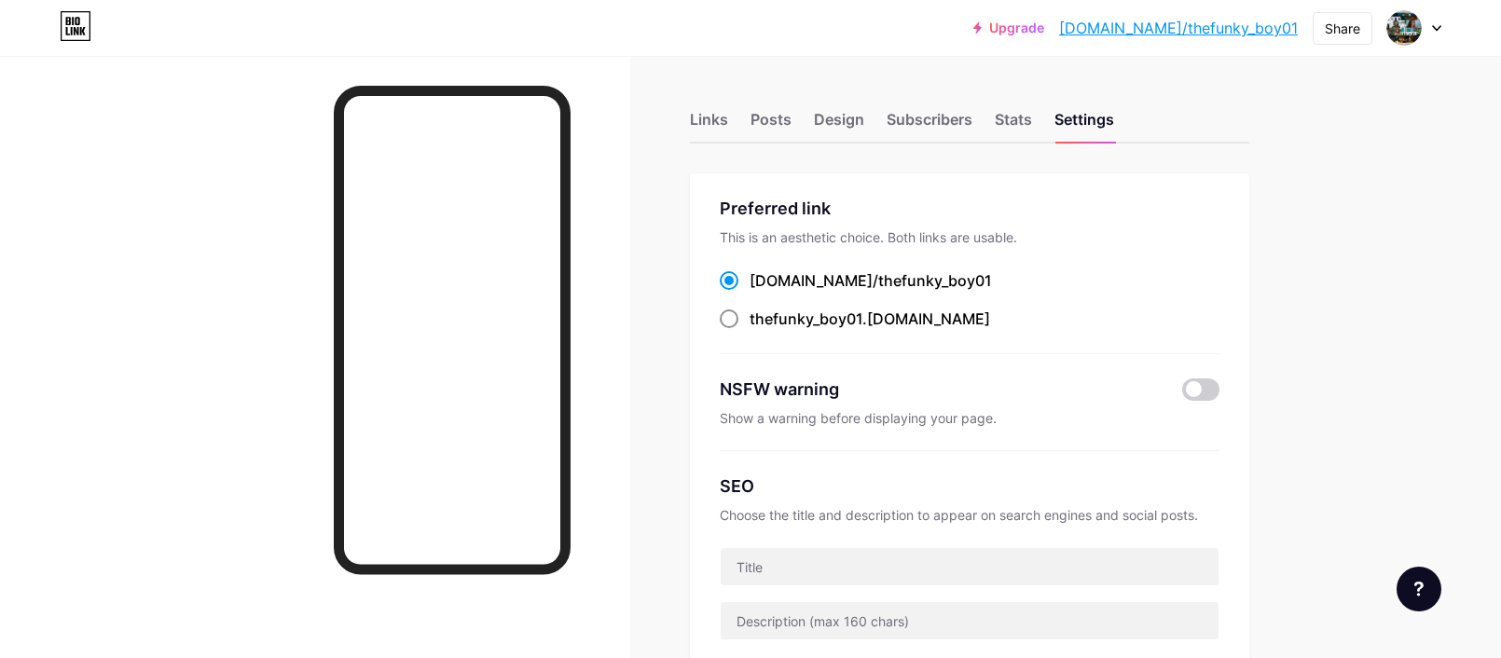
click at [755, 311] on span "thefunky_boy01" at bounding box center [806, 319] width 113 height 19
click at [755, 330] on input "thefunky_boy01 .[DOMAIN_NAME]" at bounding box center [756, 336] width 12 height 12
radio input "true"
click at [780, 279] on div "[DOMAIN_NAME]/ thefunky_boy01" at bounding box center [871, 280] width 242 height 22
click at [762, 292] on input "[DOMAIN_NAME]/ thefunky_boy01" at bounding box center [756, 298] width 12 height 12
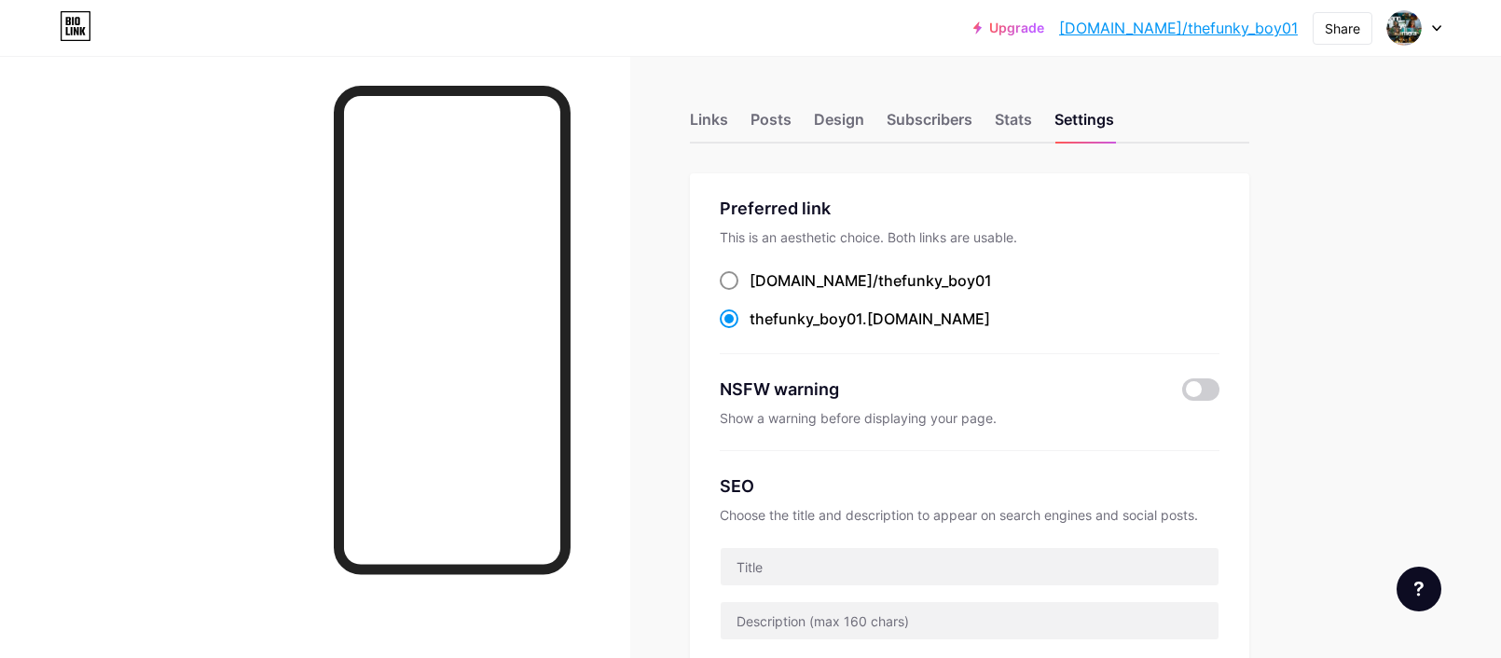
radio input "true"
click at [794, 312] on span "thefunky_boy01" at bounding box center [806, 319] width 113 height 19
click at [762, 330] on input "thefunky_boy01 .[DOMAIN_NAME]" at bounding box center [756, 336] width 12 height 12
radio input "true"
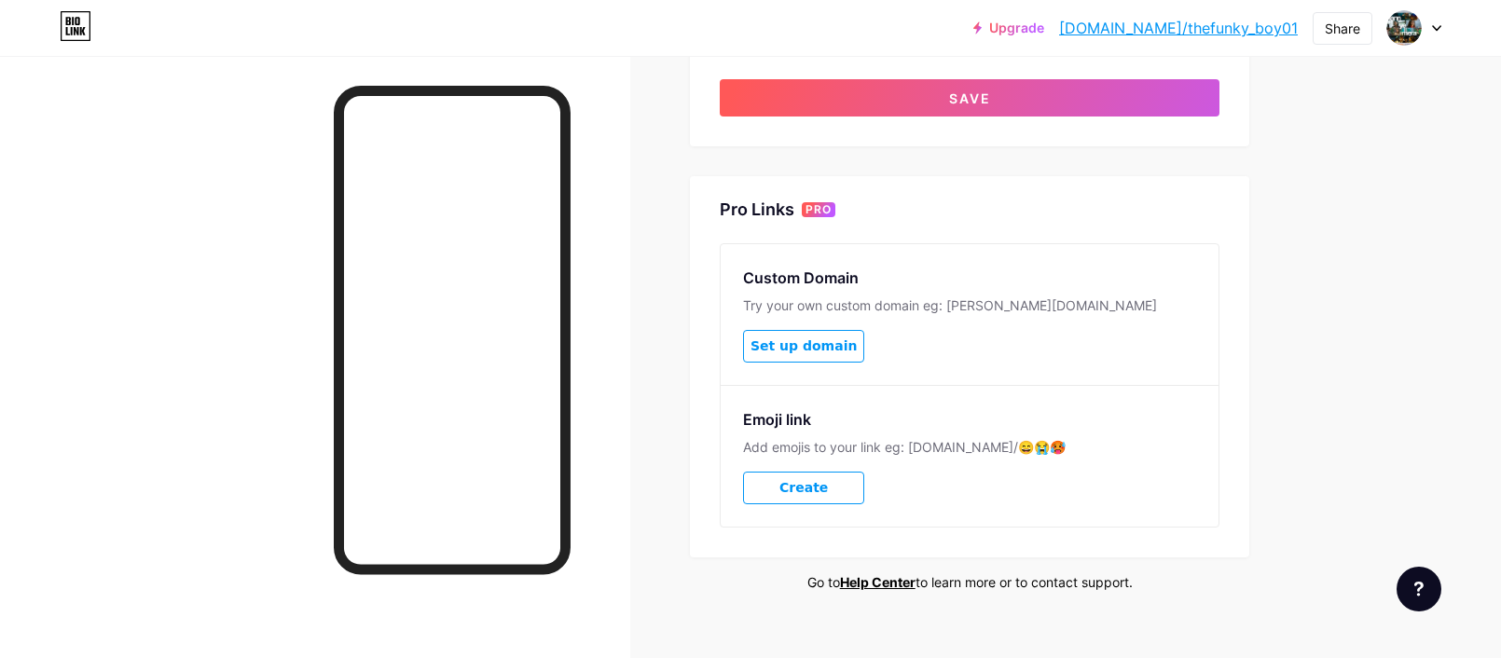
scroll to position [881, 0]
